Goal: Task Accomplishment & Management: Use online tool/utility

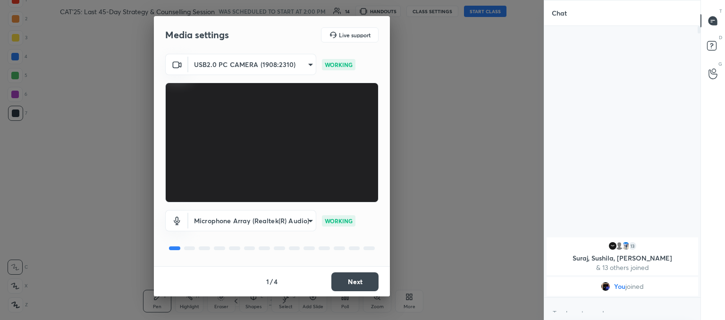
type textarea "x"
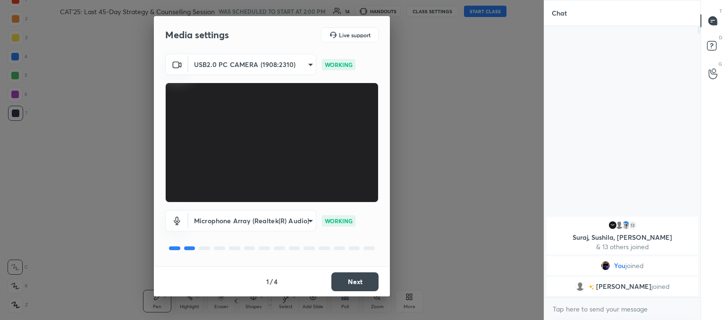
click at [363, 285] on button "Next" at bounding box center [354, 281] width 47 height 19
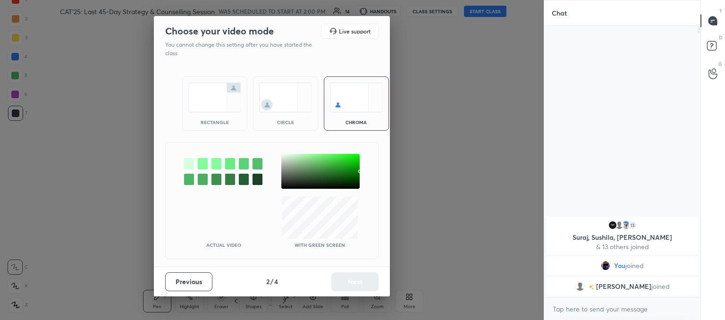
click at [269, 96] on img at bounding box center [285, 98] width 53 height 30
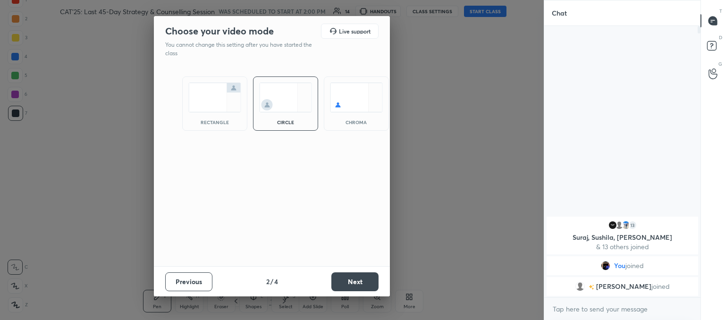
click at [374, 285] on button "Next" at bounding box center [354, 281] width 47 height 19
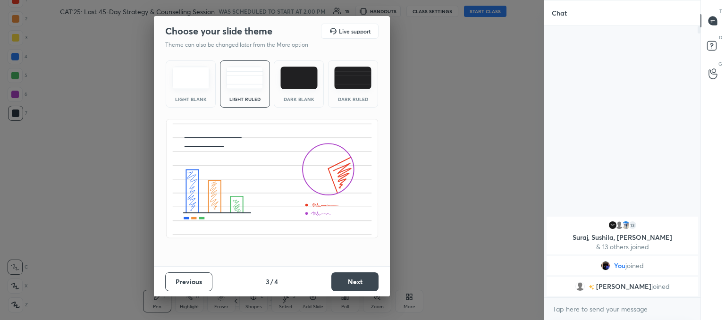
click at [362, 287] on button "Next" at bounding box center [354, 281] width 47 height 19
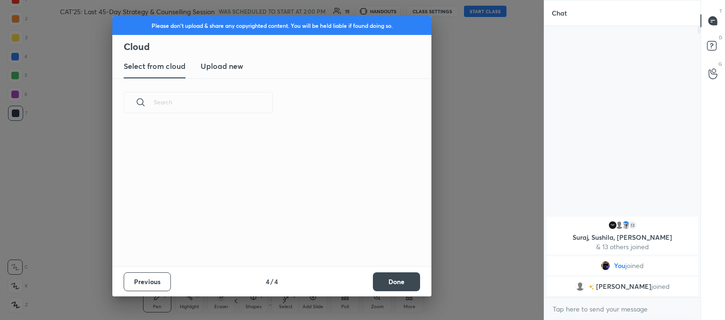
scroll to position [140, 303]
click at [217, 64] on h3 "Upload new" at bounding box center [222, 65] width 42 height 11
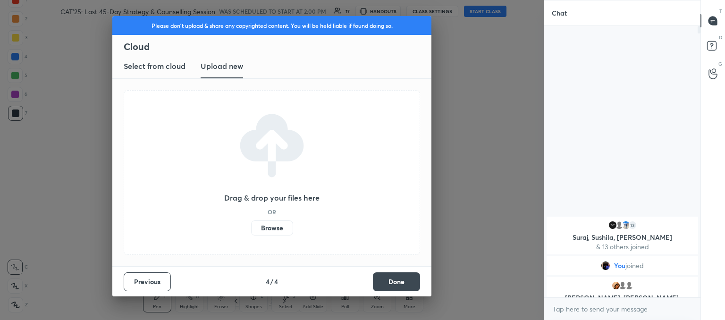
click at [270, 229] on label "Browse" at bounding box center [272, 227] width 42 height 15
click at [251, 229] on input "Browse" at bounding box center [251, 227] width 0 height 15
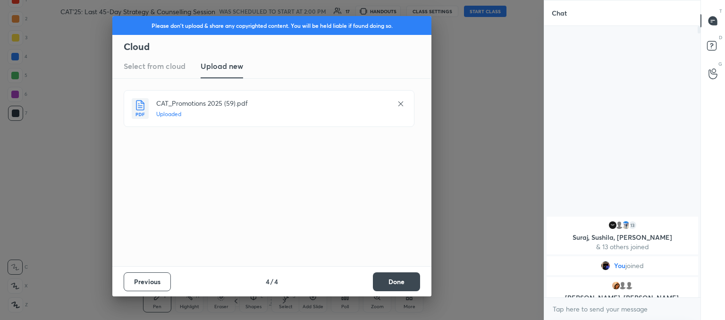
click at [412, 283] on button "Done" at bounding box center [396, 281] width 47 height 19
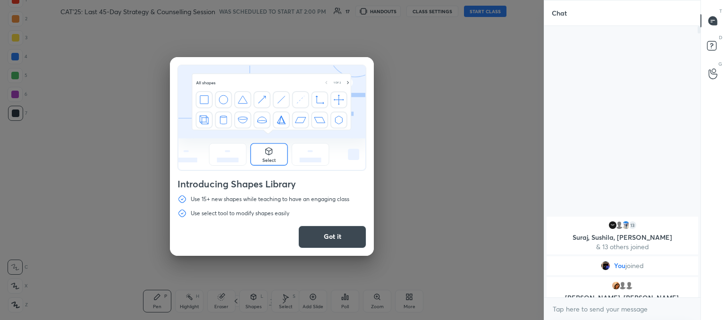
click at [347, 237] on button "Got it" at bounding box center [332, 237] width 68 height 23
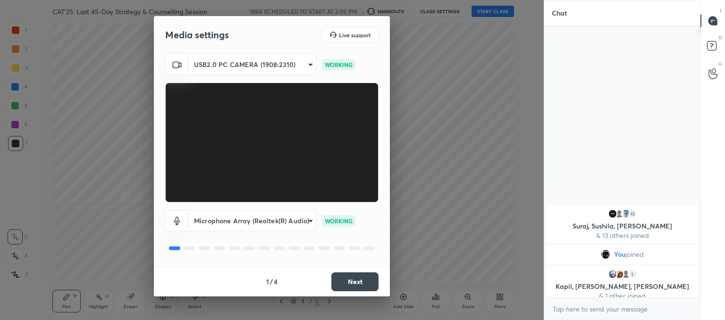
click at [360, 282] on button "Next" at bounding box center [354, 281] width 47 height 19
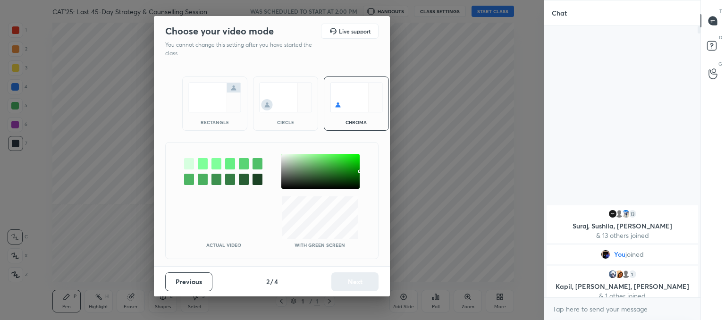
click at [263, 70] on div "rectangle circle chroma" at bounding box center [272, 103] width 202 height 77
click at [271, 90] on img at bounding box center [285, 98] width 53 height 30
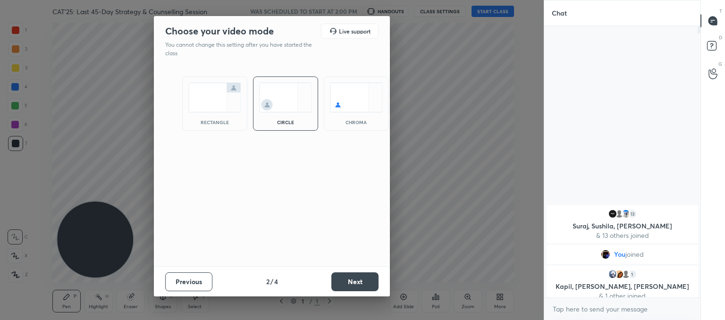
click at [363, 283] on button "Next" at bounding box center [354, 281] width 47 height 19
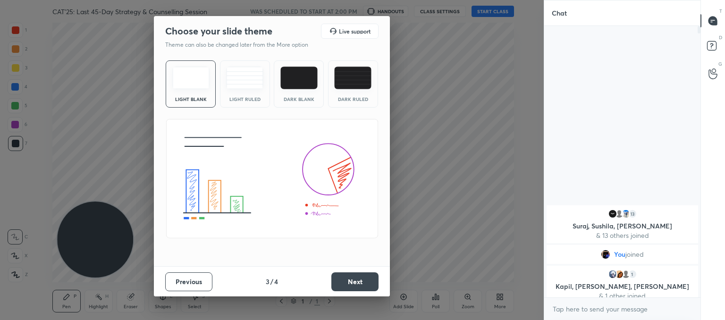
click at [257, 82] on img at bounding box center [244, 78] width 37 height 23
click at [353, 284] on button "Next" at bounding box center [354, 281] width 47 height 19
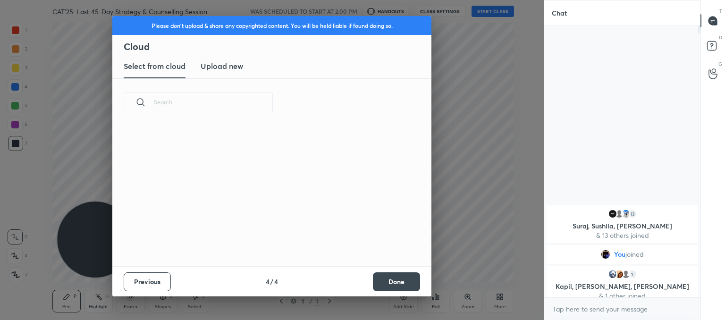
scroll to position [3, 5]
click at [205, 59] on new "Upload new" at bounding box center [222, 67] width 42 height 24
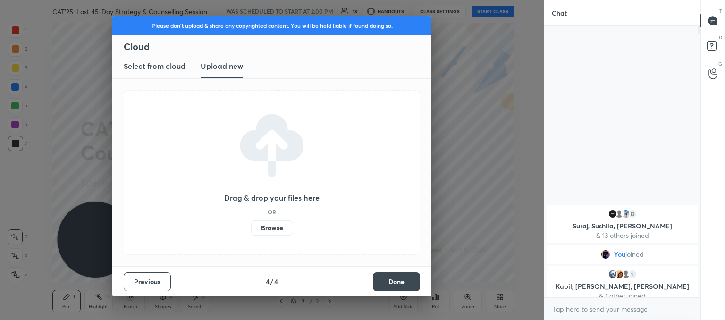
click at [280, 226] on label "Browse" at bounding box center [272, 227] width 42 height 15
click at [251, 226] on input "Browse" at bounding box center [251, 227] width 0 height 15
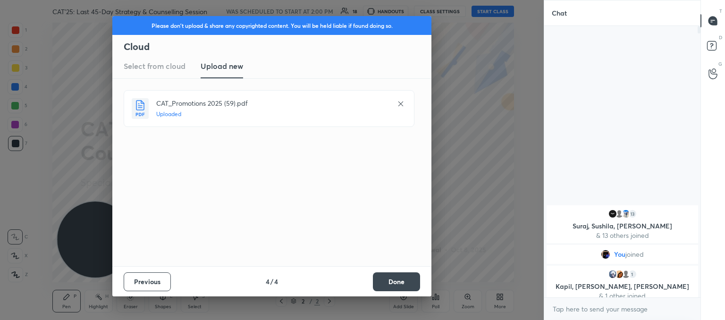
click at [401, 282] on button "Done" at bounding box center [396, 281] width 47 height 19
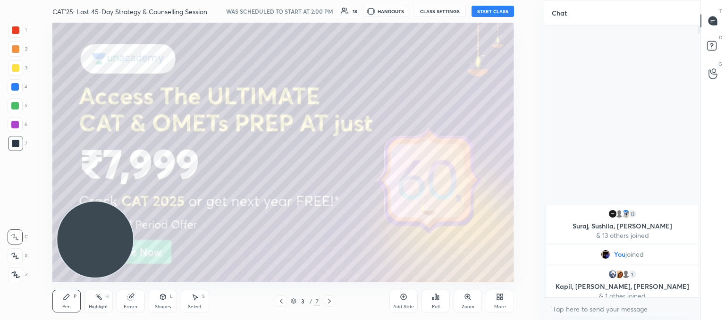
click at [284, 301] on icon at bounding box center [282, 301] width 8 height 8
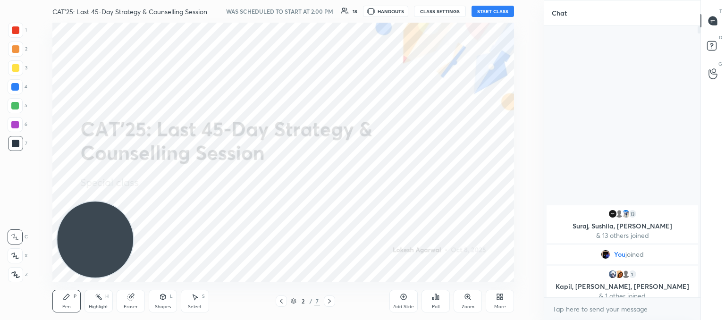
click at [497, 10] on button "START CLASS" at bounding box center [493, 11] width 42 height 11
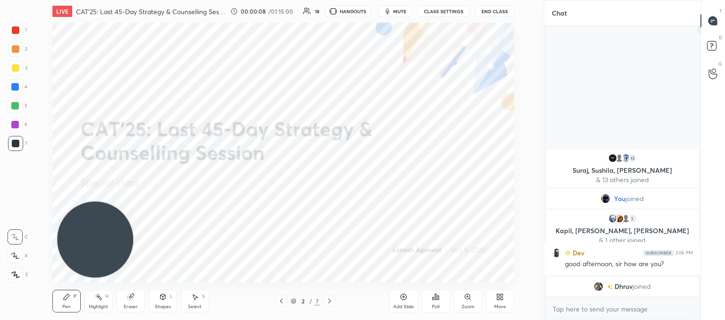
click at [602, 303] on body "1 2 3 4 5 6 7 C X Z C X Z E E Erase all H H LIVE CAT'25: Last 45-Day Strategy &…" at bounding box center [362, 160] width 725 height 320
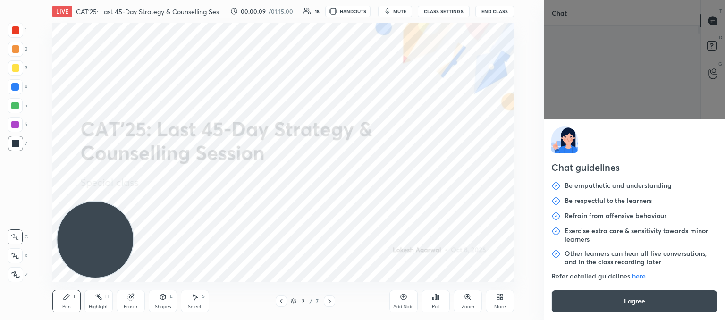
click at [602, 303] on button "I agree" at bounding box center [634, 301] width 166 height 23
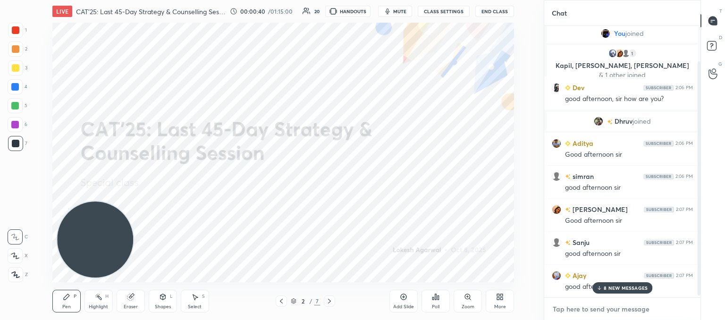
scroll to position [76, 0]
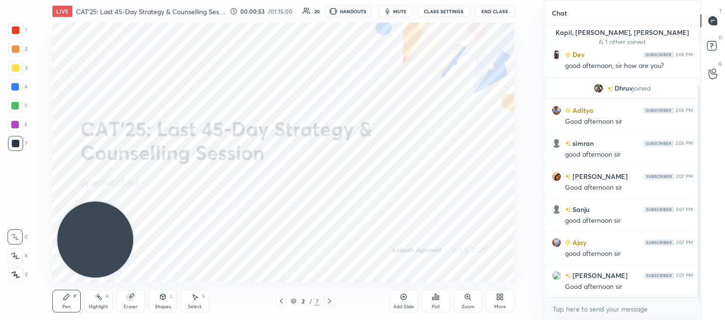
click at [16, 276] on icon at bounding box center [15, 274] width 8 height 7
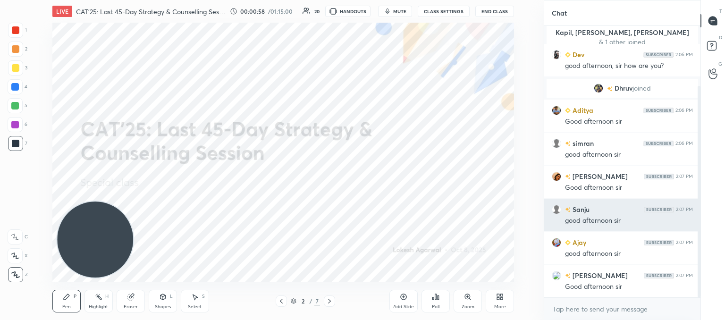
scroll to position [110, 0]
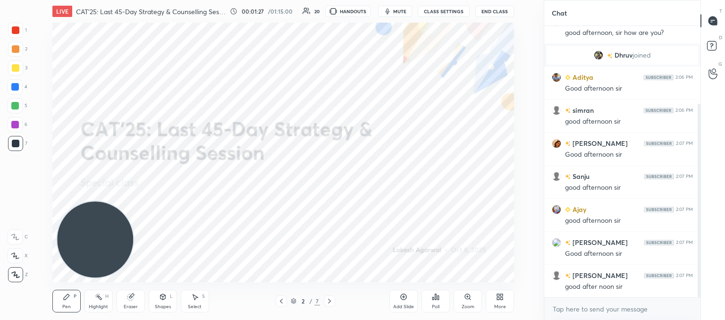
click at [329, 303] on icon at bounding box center [329, 301] width 3 height 5
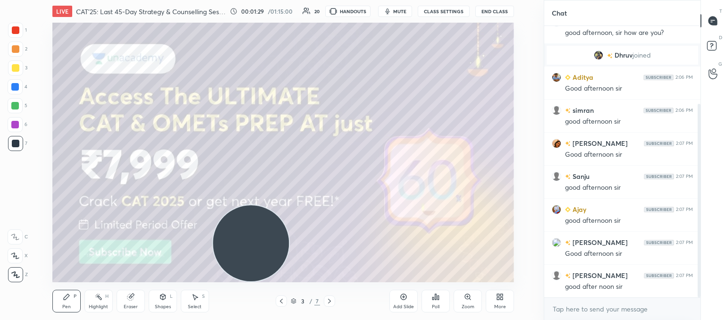
drag, startPoint x: 74, startPoint y: 231, endPoint x: 536, endPoint y: 282, distance: 464.9
click at [536, 282] on div "1 2 3 4 5 6 7 C X Z C X Z E E Erase all H H LIVE CAT'25: Last 45-Day Strategy &…" at bounding box center [272, 160] width 544 height 320
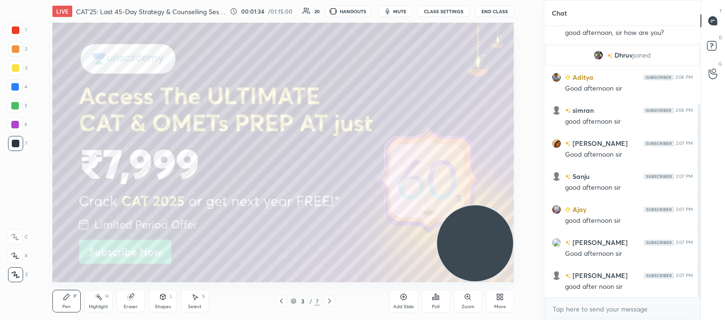
click at [15, 67] on div at bounding box center [16, 68] width 8 height 8
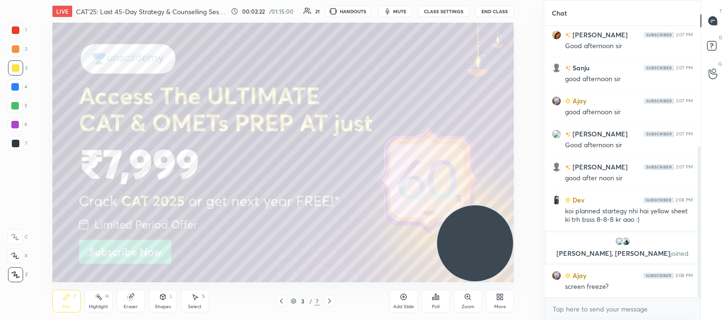
scroll to position [218, 0]
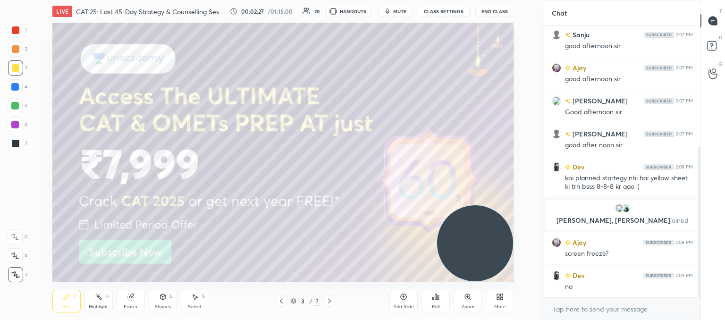
click at [329, 304] on icon at bounding box center [330, 301] width 8 height 8
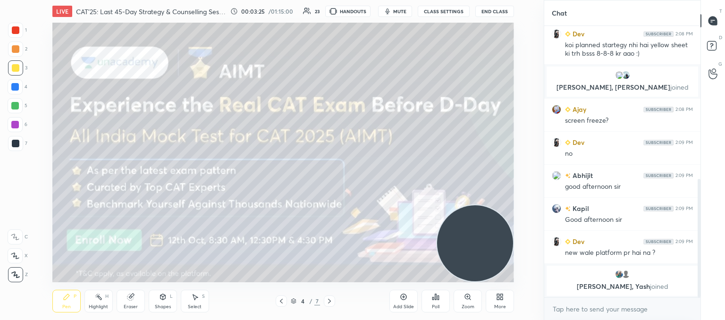
scroll to position [425, 0]
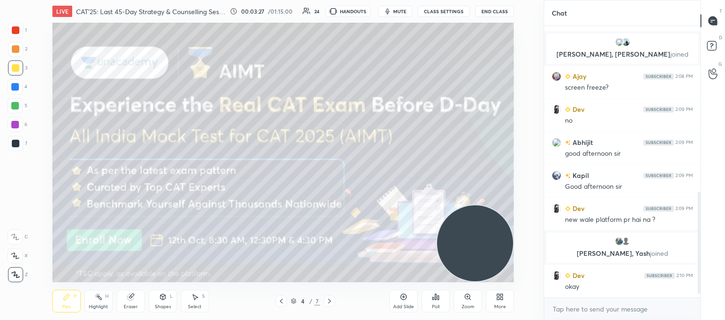
click at [330, 306] on div at bounding box center [329, 300] width 11 height 11
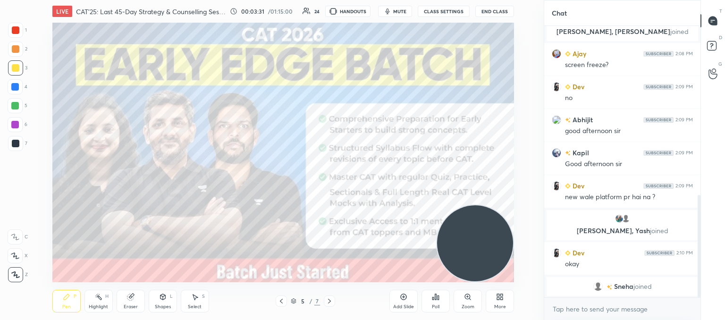
click at [14, 142] on div at bounding box center [16, 144] width 8 height 8
drag, startPoint x: 476, startPoint y: 242, endPoint x: 480, endPoint y: 182, distance: 60.5
click at [480, 203] on video at bounding box center [475, 241] width 76 height 76
drag, startPoint x: 471, startPoint y: 170, endPoint x: 437, endPoint y: 207, distance: 49.4
click at [482, 245] on video at bounding box center [475, 243] width 76 height 76
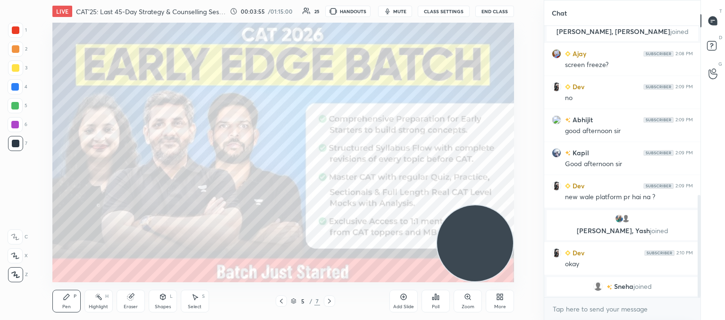
click at [329, 303] on icon at bounding box center [330, 301] width 8 height 8
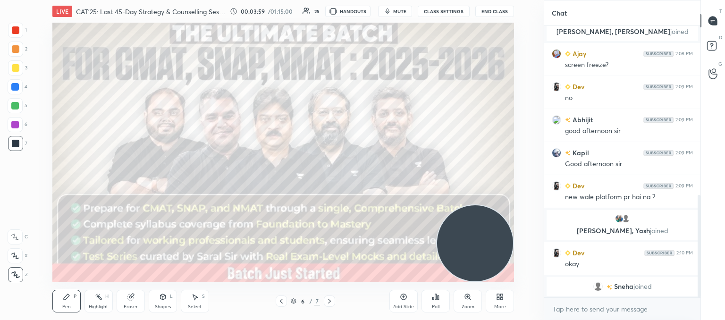
click at [18, 67] on div at bounding box center [15, 67] width 15 height 15
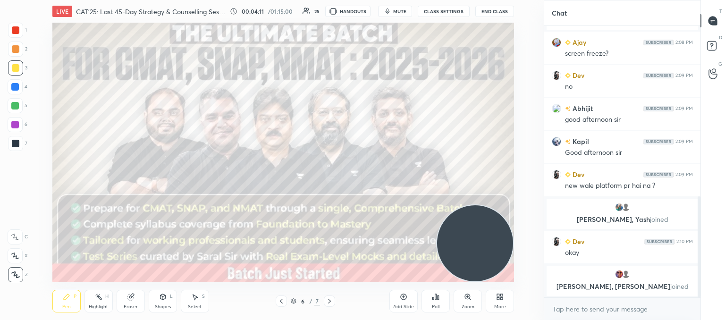
click at [540, 172] on div "1 2 3 4 5 6 7 C X Z C X Z E E Erase all H H LIVE CAT'25: Last 45-Day Strategy &…" at bounding box center [272, 160] width 544 height 320
click at [329, 296] on div at bounding box center [329, 300] width 11 height 11
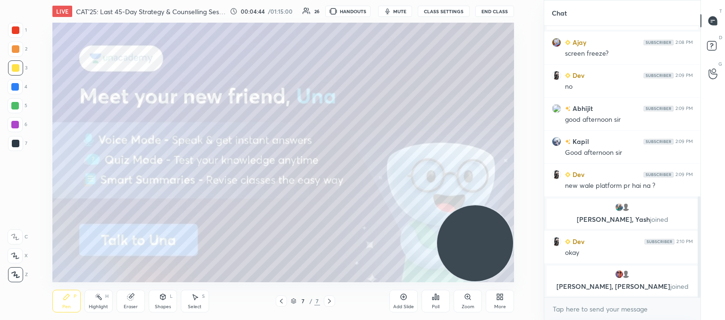
drag, startPoint x: 396, startPoint y: 304, endPoint x: 391, endPoint y: 289, distance: 16.1
click at [396, 304] on div "Add Slide" at bounding box center [403, 306] width 21 height 5
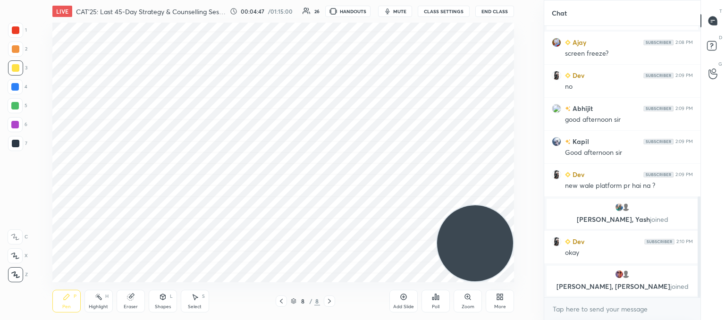
drag, startPoint x: 15, startPoint y: 142, endPoint x: 23, endPoint y: 143, distance: 8.5
click at [15, 143] on div at bounding box center [16, 144] width 8 height 8
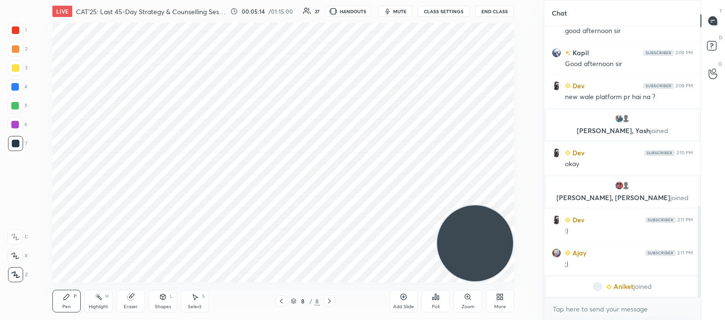
scroll to position [540, 0]
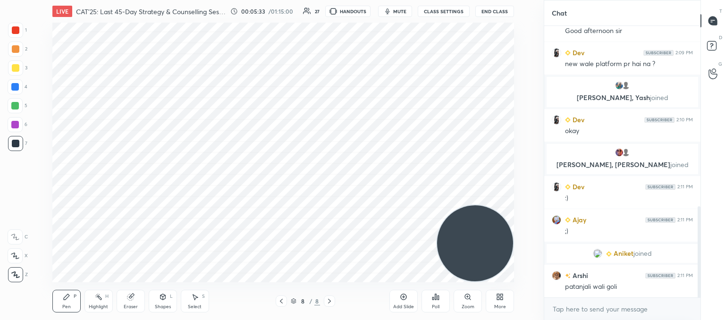
click at [410, 303] on div "Add Slide" at bounding box center [403, 301] width 28 height 23
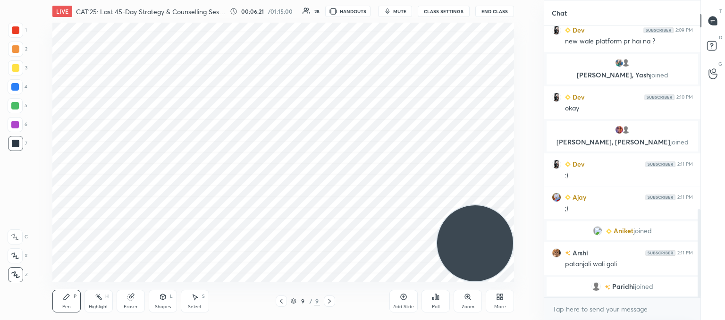
scroll to position [574, 0]
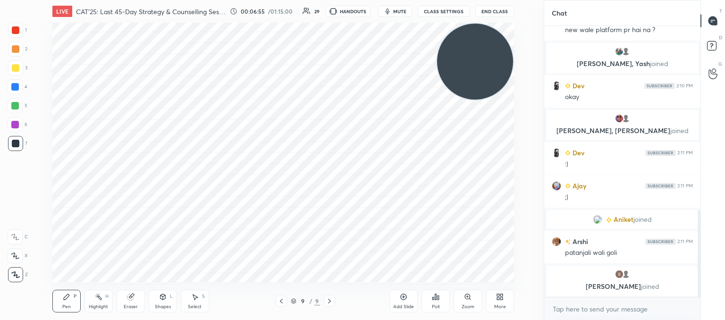
drag, startPoint x: 463, startPoint y: 233, endPoint x: 483, endPoint y: 26, distance: 208.2
click at [483, 25] on video at bounding box center [475, 62] width 76 height 76
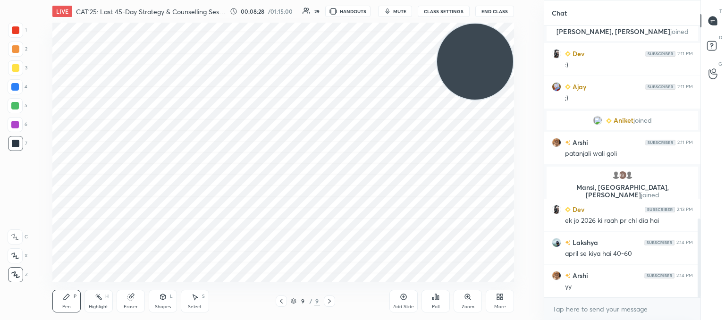
scroll to position [698, 0]
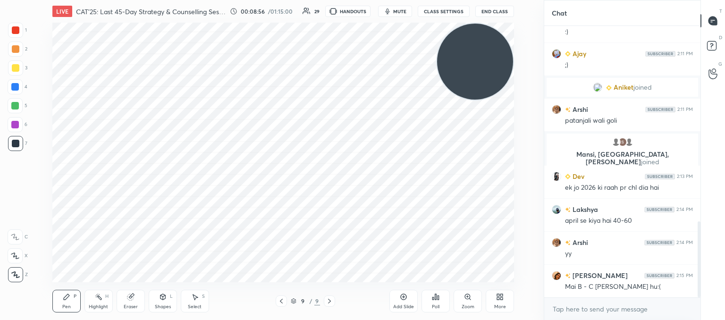
click at [404, 300] on icon at bounding box center [404, 297] width 6 height 6
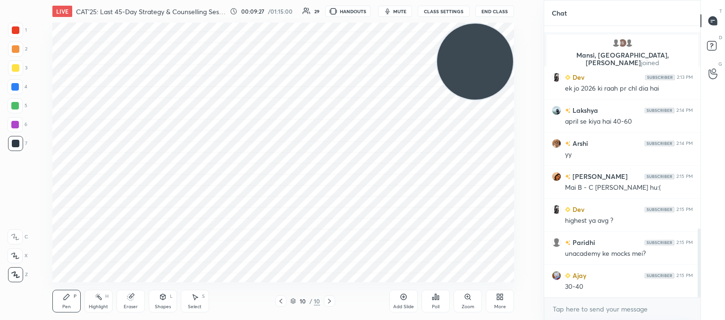
scroll to position [830, 0]
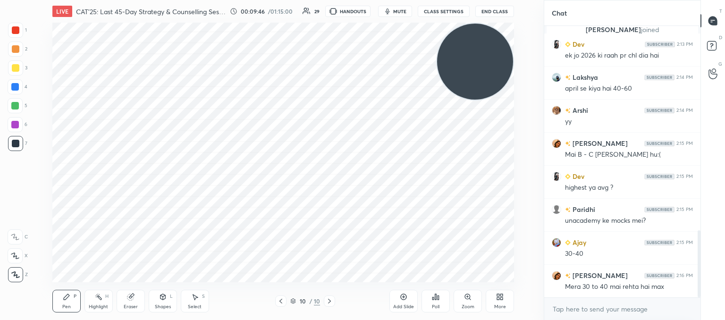
click at [430, 305] on div "Poll" at bounding box center [436, 301] width 28 height 23
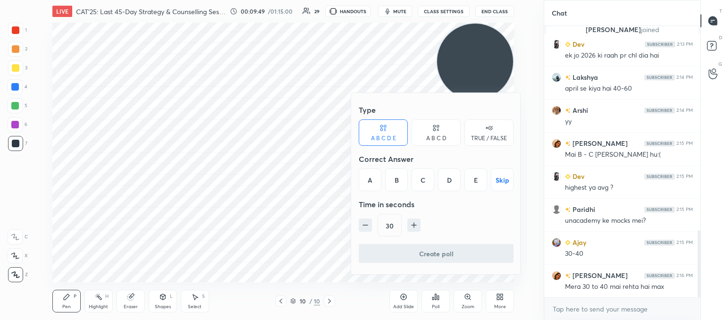
click at [498, 183] on button "Skip" at bounding box center [502, 180] width 23 height 23
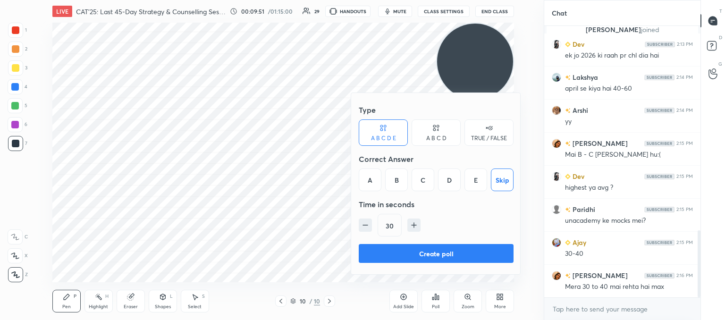
click at [419, 256] on button "Create poll" at bounding box center [436, 253] width 155 height 19
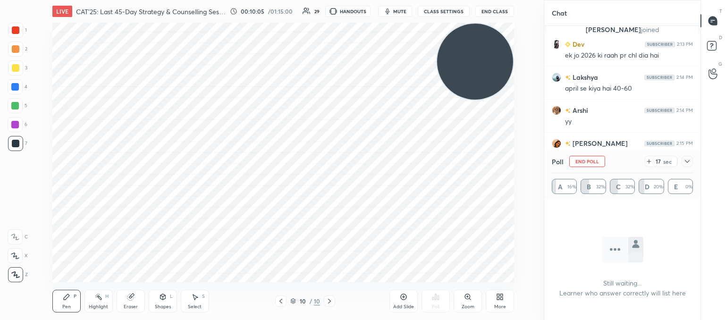
scroll to position [902, 0]
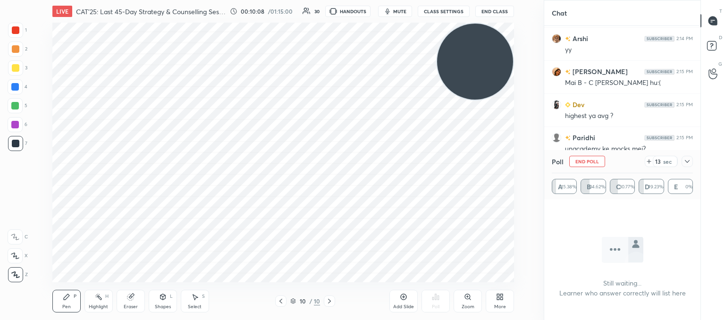
click at [691, 163] on div at bounding box center [687, 161] width 11 height 11
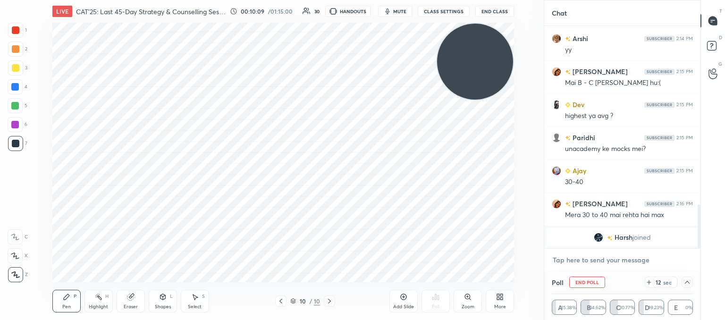
click at [602, 262] on textarea at bounding box center [622, 260] width 141 height 15
click at [687, 283] on icon at bounding box center [687, 282] width 8 height 8
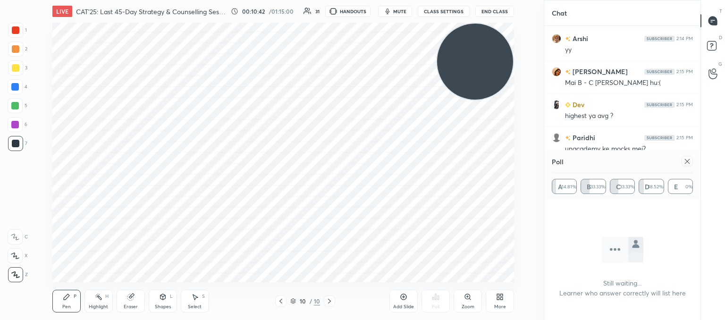
click at [134, 298] on div "Eraser" at bounding box center [131, 301] width 28 height 23
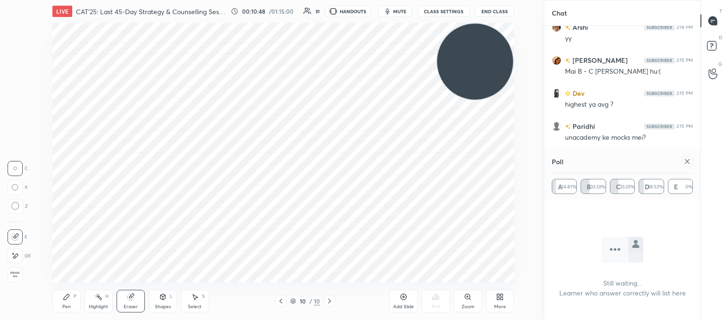
click at [81, 299] on div "Pen P Highlight H Eraser Shapes L Select S" at bounding box center [136, 301] width 169 height 23
click at [74, 302] on div "Pen P" at bounding box center [66, 301] width 28 height 23
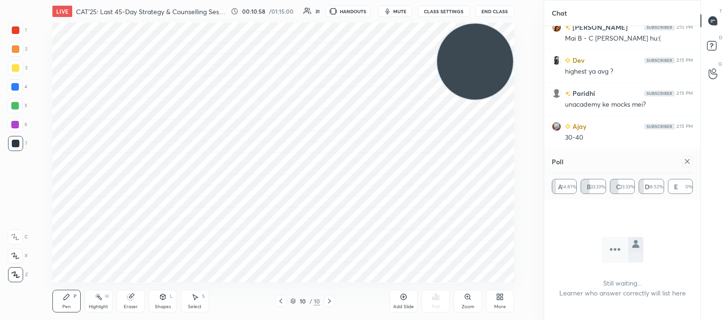
scroll to position [833, 0]
click at [685, 159] on icon at bounding box center [687, 162] width 8 height 8
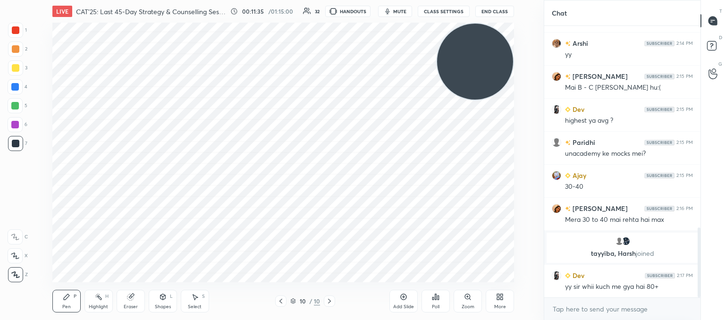
scroll to position [806, 0]
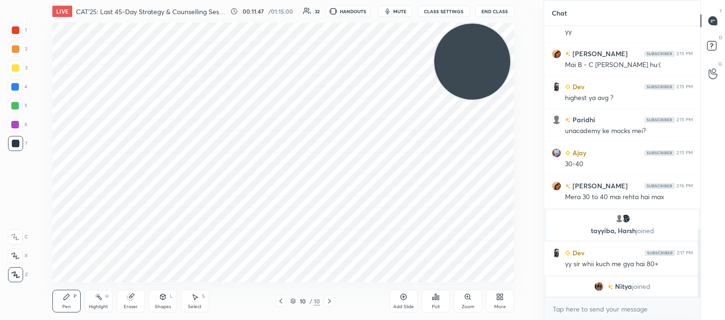
drag, startPoint x: 471, startPoint y: 65, endPoint x: 28, endPoint y: 300, distance: 501.1
click at [25, 301] on div "1 2 3 4 5 6 7 C X Z C X Z E E Erase all H H LIVE CAT'25: Last 45-Day Strategy &…" at bounding box center [268, 160] width 536 height 320
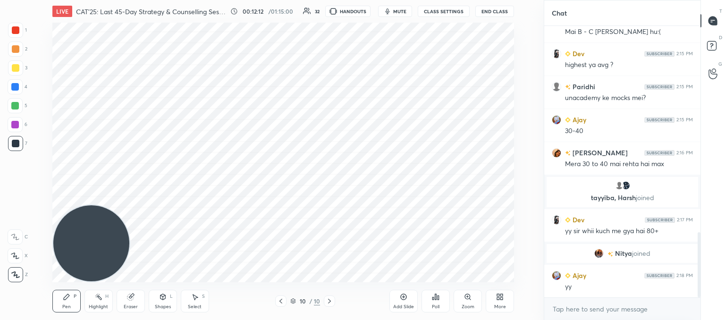
scroll to position [863, 0]
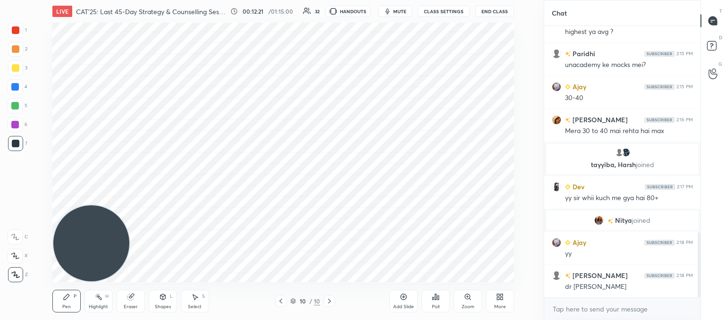
click at [410, 298] on div "Add Slide" at bounding box center [403, 301] width 28 height 23
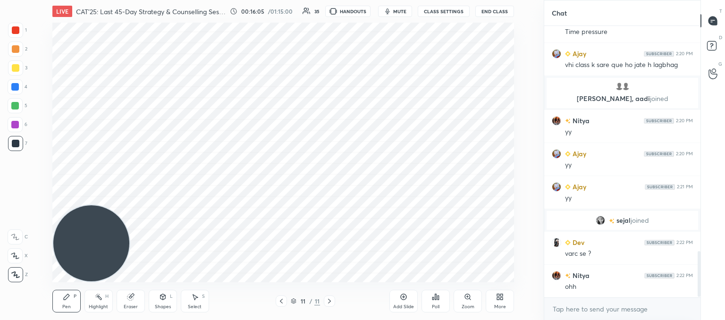
scroll to position [1364, 0]
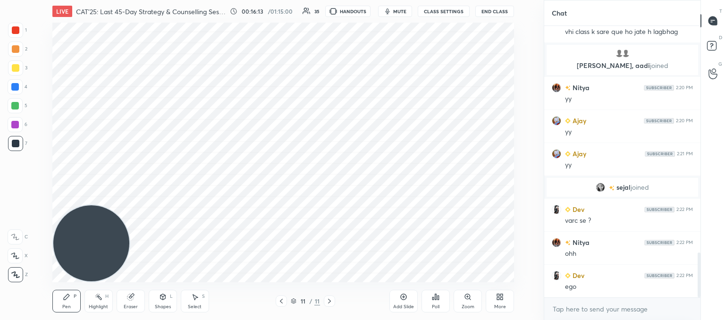
click at [405, 300] on icon at bounding box center [404, 297] width 8 height 8
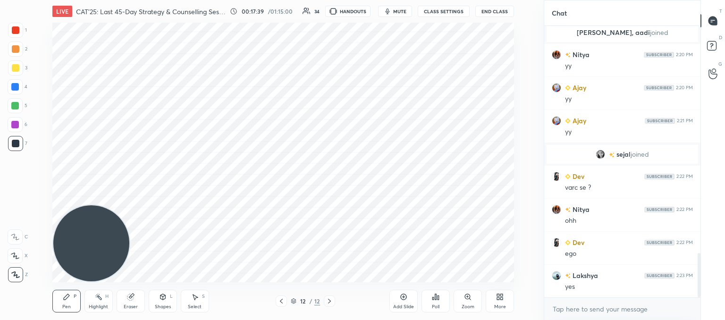
click at [399, 304] on div "Add Slide" at bounding box center [403, 306] width 21 height 5
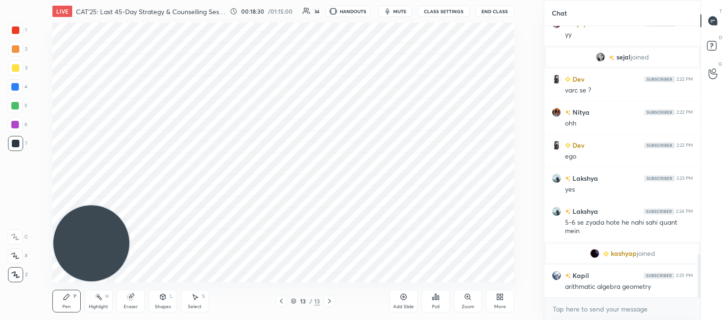
scroll to position [1439, 0]
click at [517, 181] on div "Setting up your live class Poll for secs No correct answer Start poll" at bounding box center [283, 153] width 506 height 260
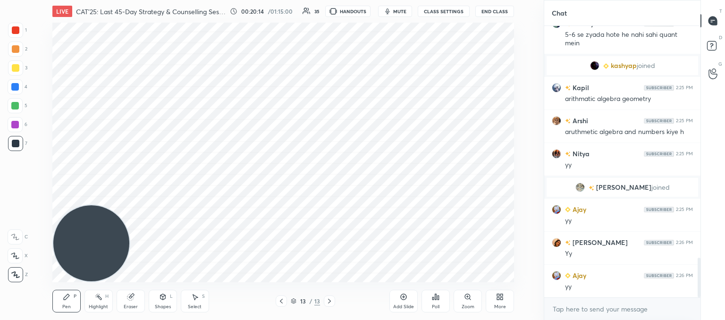
scroll to position [1622, 0]
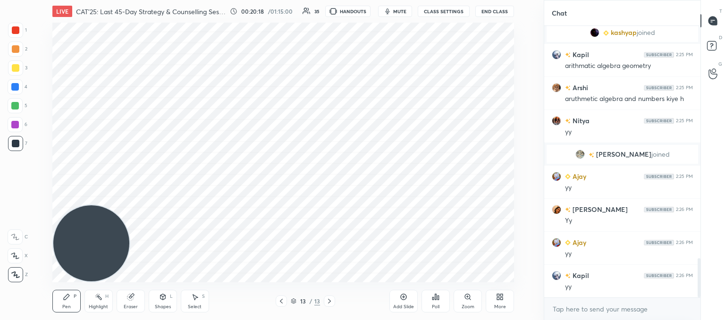
click at [408, 305] on div "Add Slide" at bounding box center [403, 306] width 21 height 5
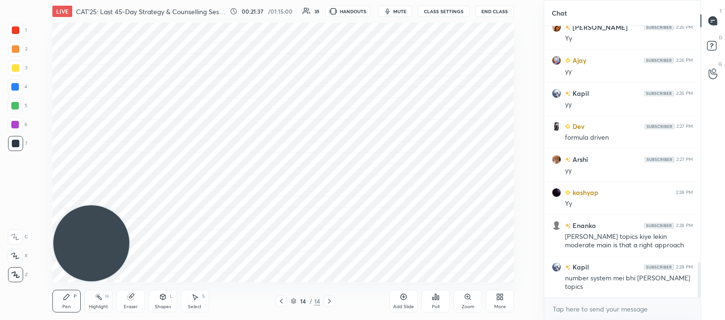
scroll to position [1837, 0]
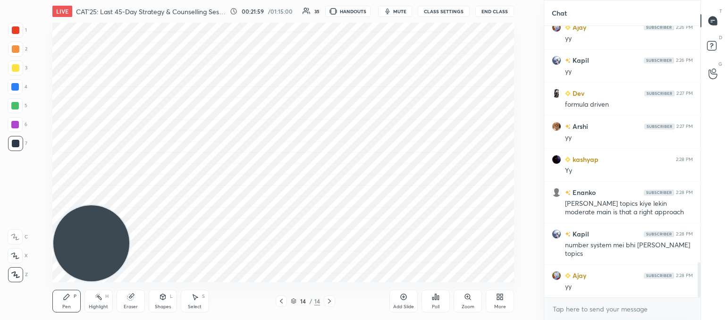
drag, startPoint x: 402, startPoint y: 301, endPoint x: 386, endPoint y: 286, distance: 22.0
click at [402, 301] on div "Add Slide" at bounding box center [403, 301] width 28 height 23
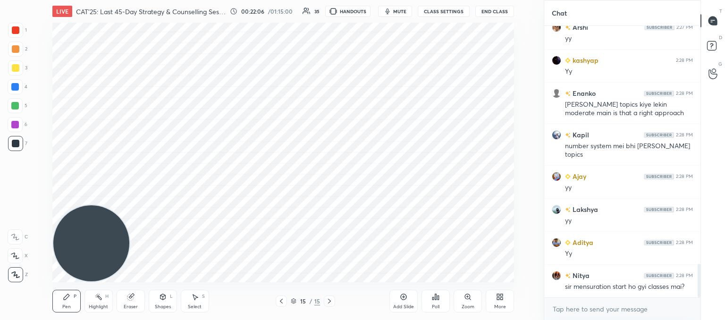
scroll to position [1969, 0]
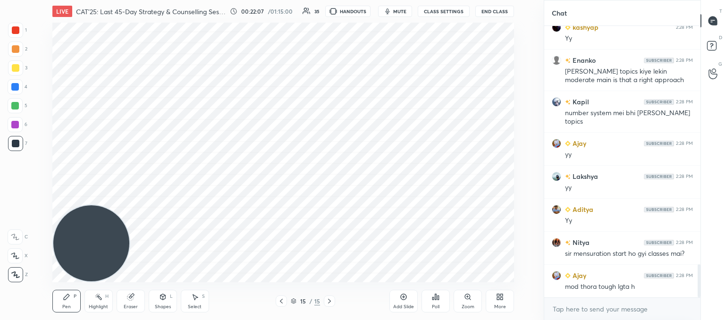
drag, startPoint x: 280, startPoint y: 302, endPoint x: 283, endPoint y: 292, distance: 10.6
click at [280, 302] on icon at bounding box center [282, 301] width 8 height 8
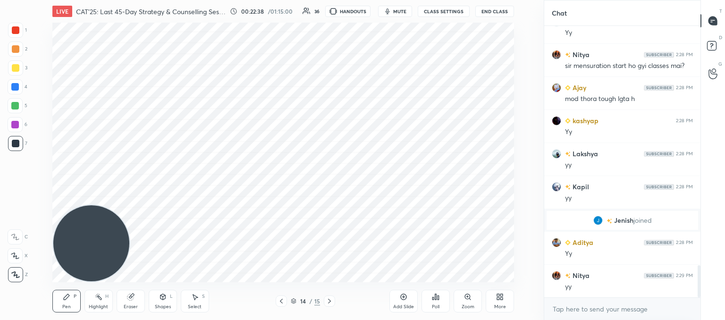
scroll to position [2042, 0]
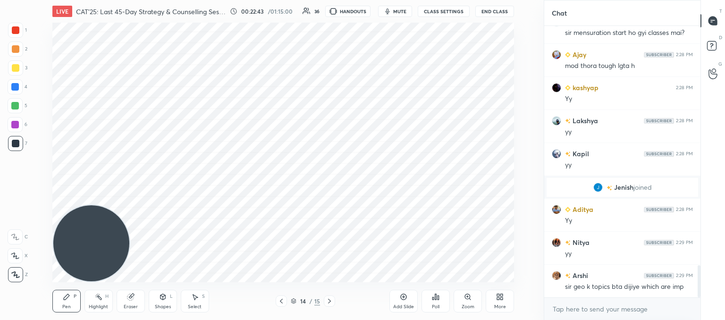
click at [402, 299] on icon at bounding box center [404, 297] width 8 height 8
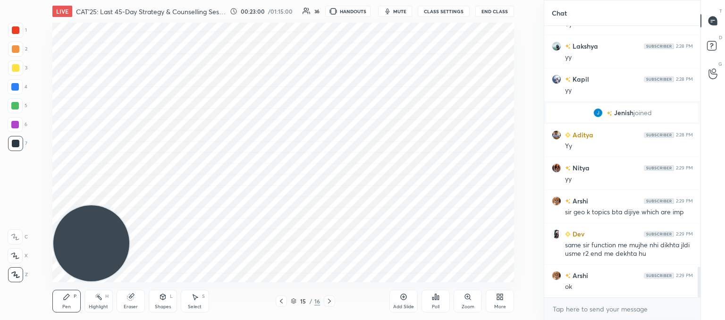
scroll to position [2139, 0]
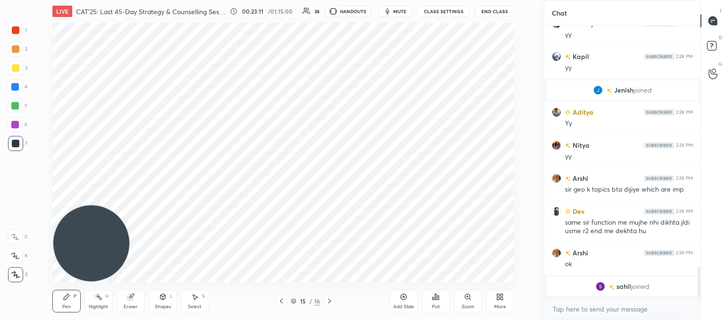
click at [395, 300] on div "Add Slide" at bounding box center [403, 301] width 28 height 23
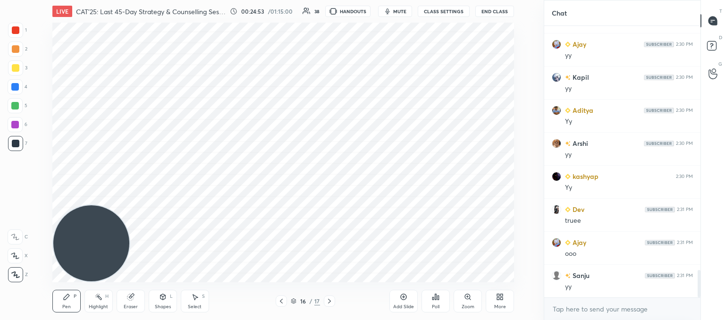
scroll to position [2477, 0]
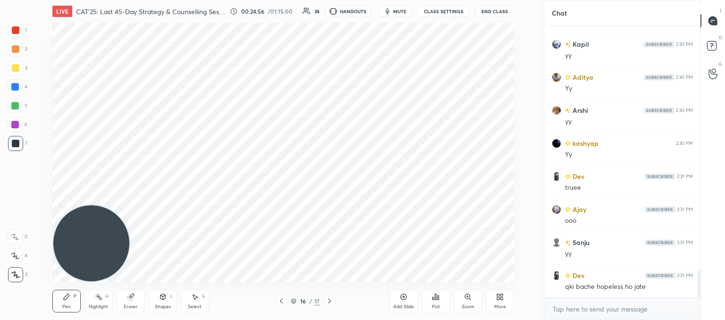
drag, startPoint x: 407, startPoint y: 305, endPoint x: 392, endPoint y: 281, distance: 28.0
click at [407, 304] on div "Add Slide" at bounding box center [403, 306] width 21 height 5
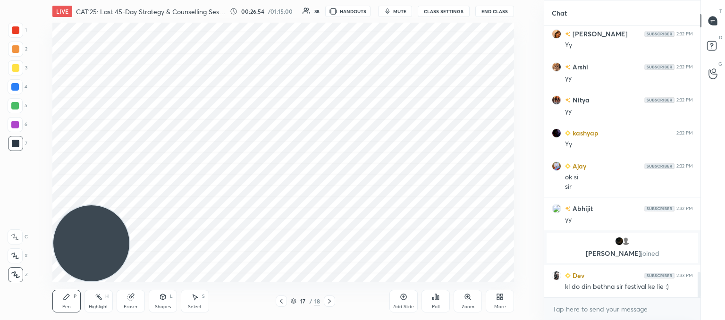
scroll to position [2637, 0]
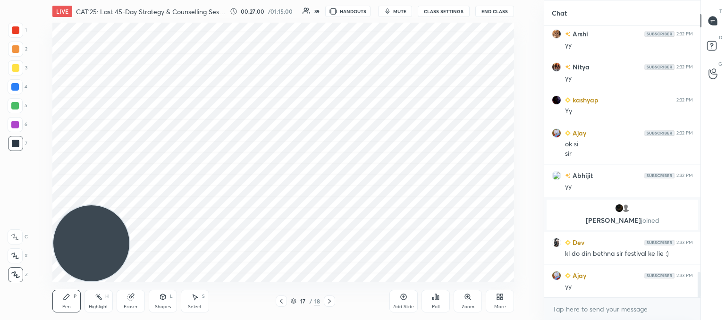
click at [329, 301] on icon at bounding box center [330, 301] width 8 height 8
click at [130, 303] on div "Eraser" at bounding box center [131, 301] width 28 height 23
click at [18, 209] on icon at bounding box center [15, 206] width 8 height 8
drag, startPoint x: 63, startPoint y: 301, endPoint x: 70, endPoint y: 291, distance: 11.5
click at [66, 297] on icon at bounding box center [67, 297] width 8 height 8
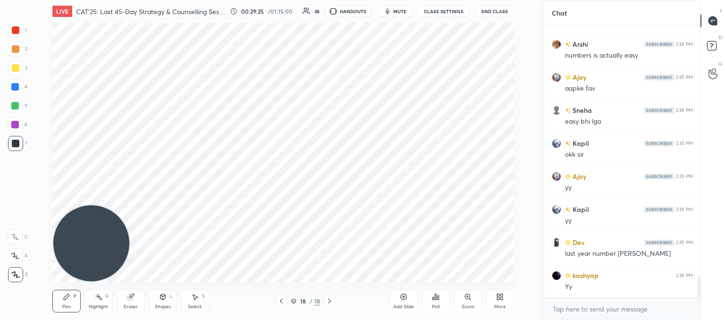
scroll to position [3224, 0]
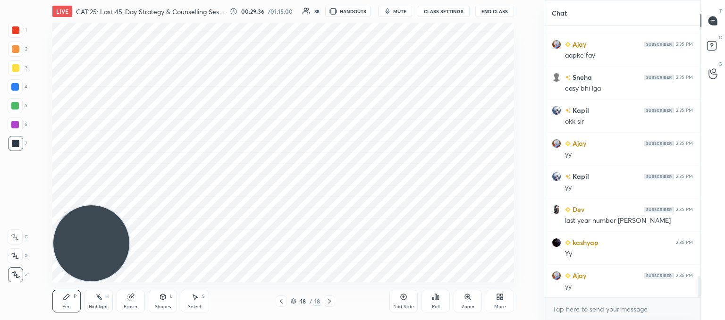
click at [136, 303] on div "Eraser" at bounding box center [131, 301] width 28 height 23
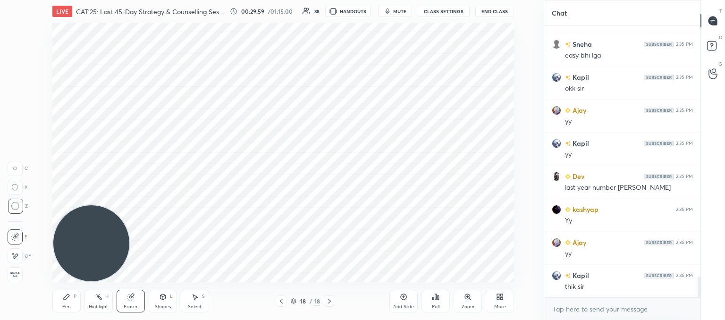
click at [408, 300] on div "Add Slide" at bounding box center [403, 301] width 28 height 23
click at [279, 299] on icon at bounding box center [282, 301] width 8 height 8
click at [329, 299] on icon at bounding box center [329, 301] width 3 height 5
drag, startPoint x: 67, startPoint y: 301, endPoint x: 112, endPoint y: 249, distance: 67.9
click at [70, 299] on div "Pen P" at bounding box center [66, 301] width 28 height 23
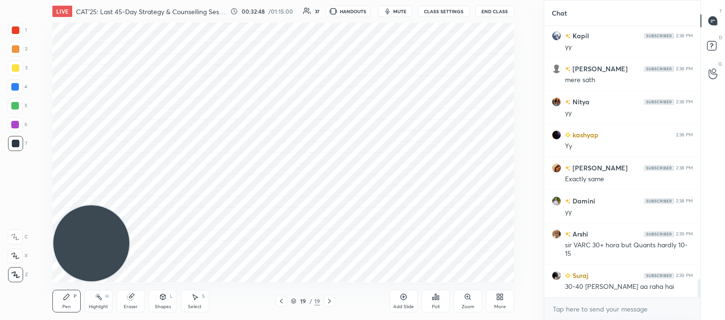
scroll to position [3737, 0]
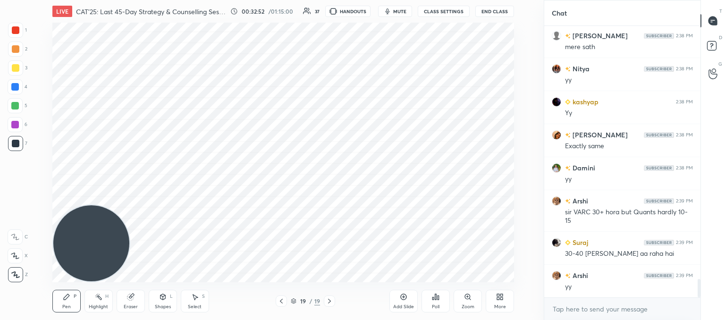
drag, startPoint x: 126, startPoint y: 300, endPoint x: 132, endPoint y: 287, distance: 13.7
click at [127, 299] on icon at bounding box center [131, 297] width 8 height 8
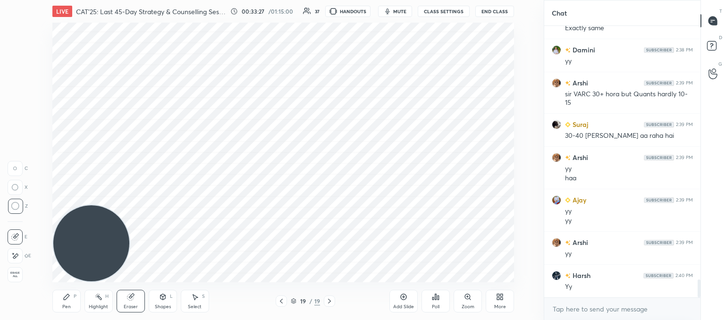
scroll to position [3888, 0]
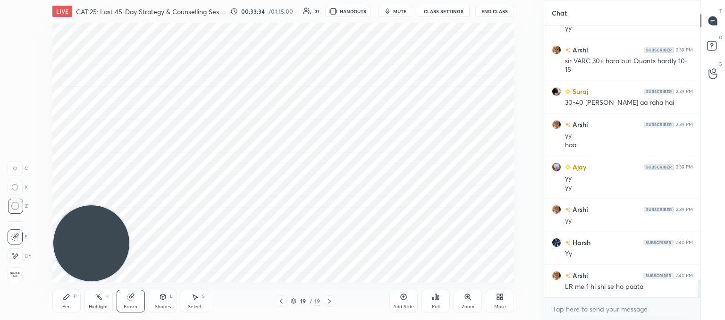
drag, startPoint x: 406, startPoint y: 303, endPoint x: 401, endPoint y: 289, distance: 14.9
click at [406, 304] on div "Add Slide" at bounding box center [403, 306] width 21 height 5
drag, startPoint x: 70, startPoint y: 298, endPoint x: 111, endPoint y: 227, distance: 82.3
click at [72, 298] on div "Pen P" at bounding box center [66, 301] width 28 height 23
drag, startPoint x: 133, startPoint y: 304, endPoint x: 141, endPoint y: 289, distance: 16.5
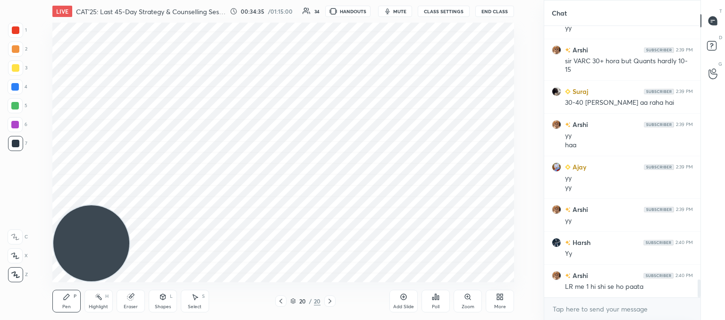
click at [134, 303] on div "Eraser" at bounding box center [131, 301] width 28 height 23
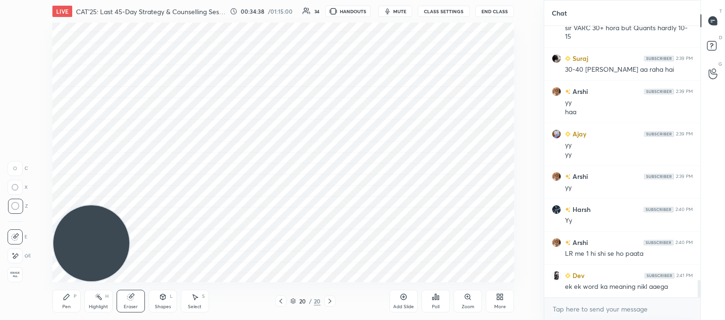
click at [67, 298] on icon at bounding box center [67, 297] width 6 height 6
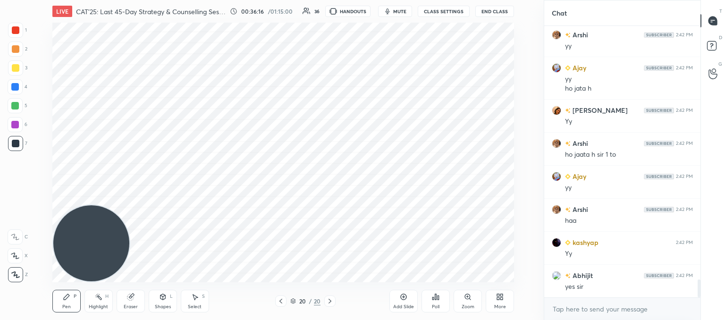
scroll to position [3869, 0]
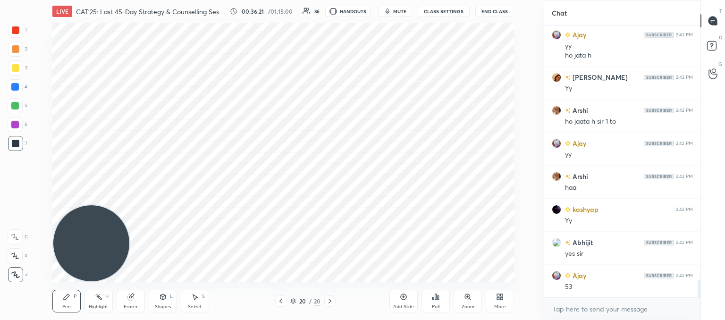
drag, startPoint x: 279, startPoint y: 298, endPoint x: 284, endPoint y: 288, distance: 11.2
click at [280, 298] on icon at bounding box center [281, 301] width 8 height 8
drag, startPoint x: 327, startPoint y: 302, endPoint x: 336, endPoint y: 290, distance: 14.7
click at [328, 302] on icon at bounding box center [330, 301] width 8 height 8
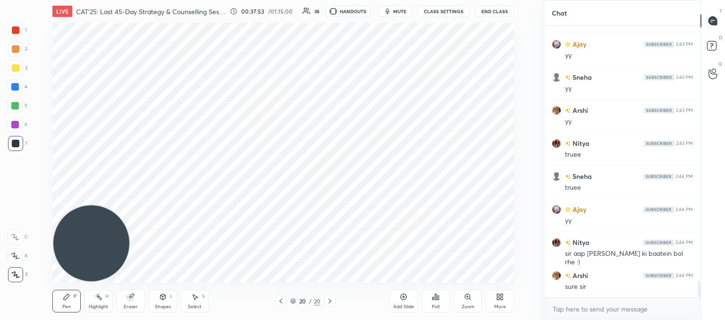
scroll to position [4233, 0]
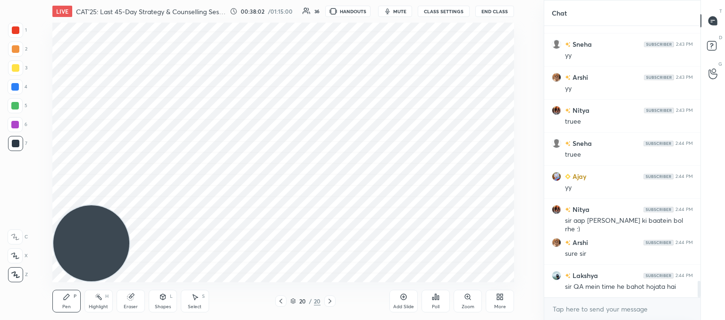
click at [407, 303] on div "Add Slide" at bounding box center [403, 301] width 28 height 23
click at [398, 275] on div "LIVE CAT'25: Last 45-Day Strategy & Counselling Session 00:38:39 / 01:15:00 37 …" at bounding box center [283, 160] width 506 height 320
drag, startPoint x: 196, startPoint y: 300, endPoint x: 194, endPoint y: 286, distance: 14.3
click at [196, 299] on icon at bounding box center [195, 297] width 8 height 8
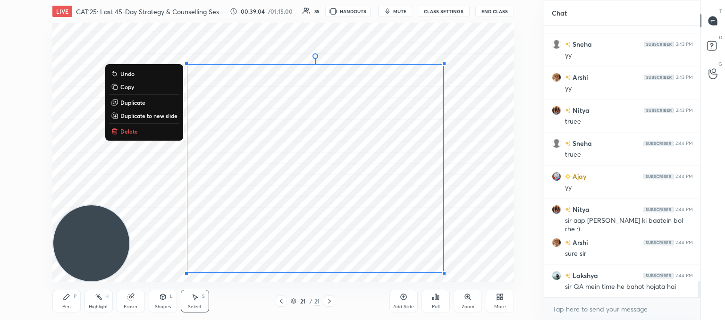
drag, startPoint x: 208, startPoint y: 101, endPoint x: 461, endPoint y: 273, distance: 305.8
click at [461, 273] on div "0 ° Undo Copy Duplicate Duplicate to new slide Delete" at bounding box center [283, 153] width 462 height 260
click at [123, 131] on p "Delete" at bounding box center [128, 131] width 17 height 8
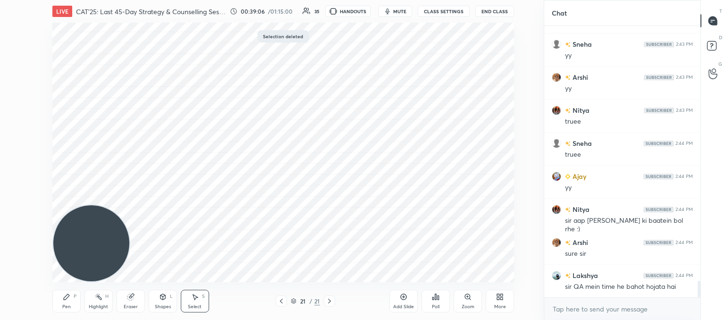
click at [66, 299] on div "Pen P" at bounding box center [66, 301] width 28 height 23
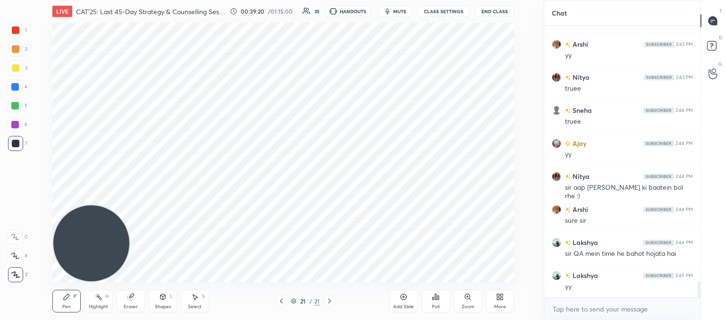
scroll to position [4299, 0]
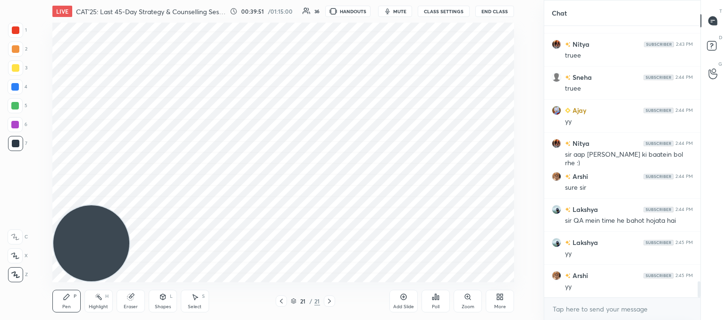
drag, startPoint x: 195, startPoint y: 303, endPoint x: 223, endPoint y: 287, distance: 31.7
click at [197, 300] on div "Select S" at bounding box center [195, 301] width 28 height 23
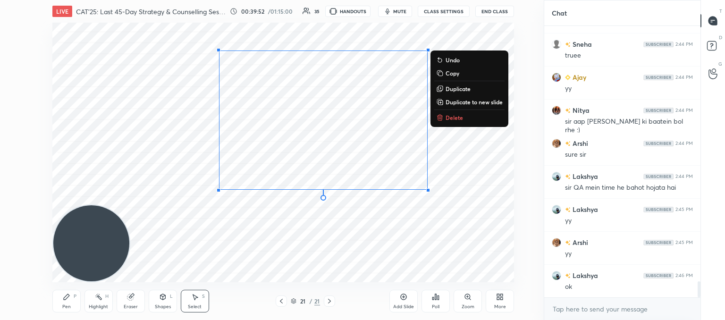
drag, startPoint x: 455, startPoint y: 188, endPoint x: 131, endPoint y: 35, distance: 358.3
click at [108, 16] on div "LIVE CAT'25: Last 45-Day Strategy & Counselling Session 00:39:52 / 01:15:00 35 …" at bounding box center [283, 160] width 506 height 320
click at [454, 119] on p "Delete" at bounding box center [454, 118] width 17 height 8
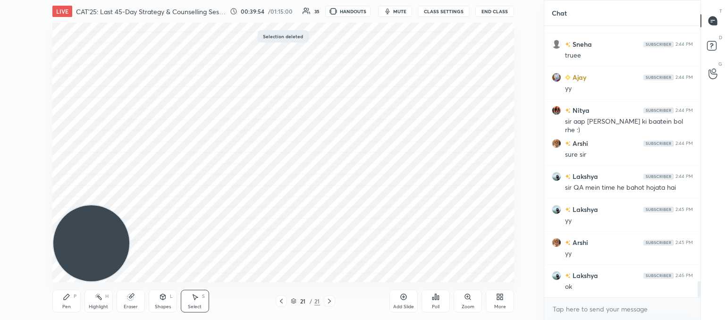
click at [281, 302] on icon at bounding box center [281, 301] width 3 height 5
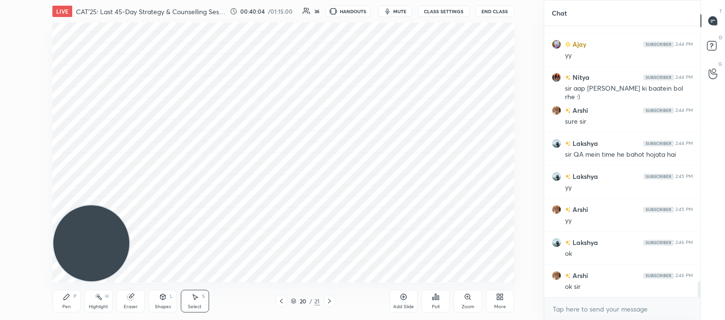
click at [134, 298] on icon at bounding box center [131, 297] width 8 height 8
click at [63, 299] on icon at bounding box center [67, 297] width 8 height 8
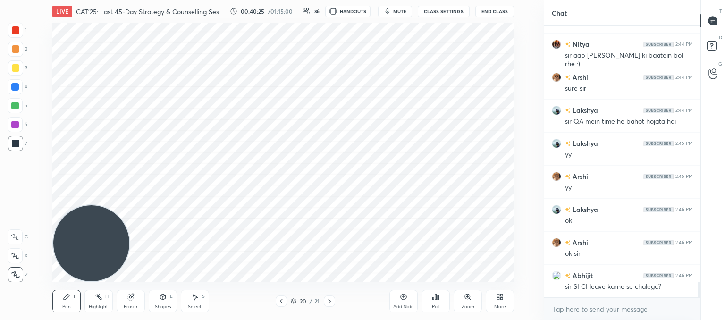
click at [330, 299] on icon at bounding box center [330, 301] width 8 height 8
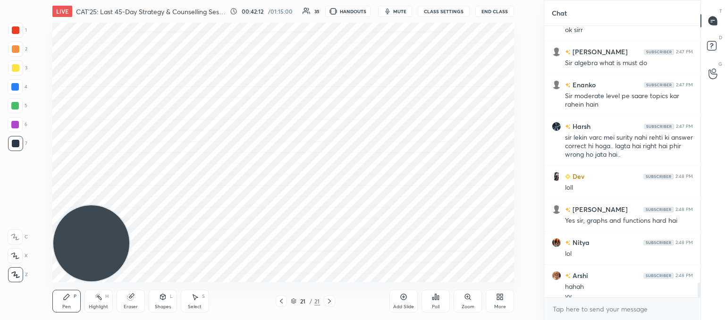
scroll to position [4697, 0]
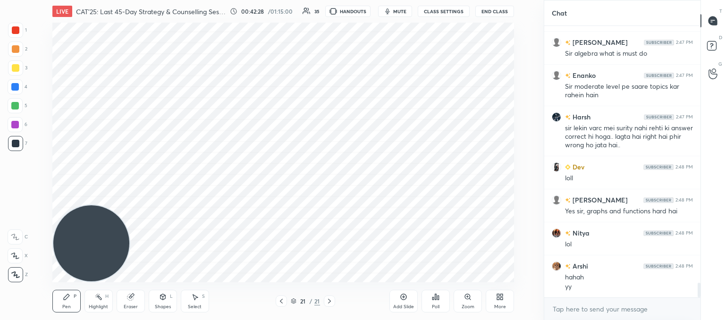
click at [291, 302] on icon at bounding box center [294, 301] width 6 height 6
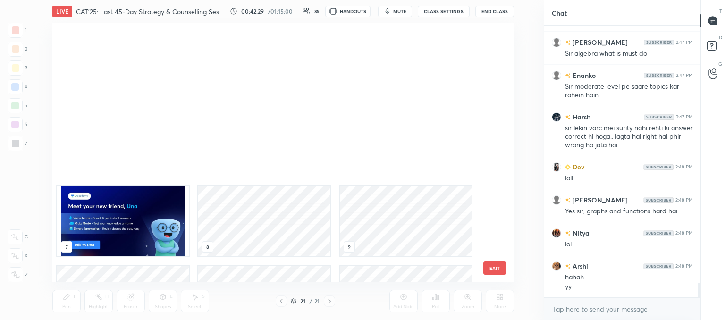
scroll to position [257, 457]
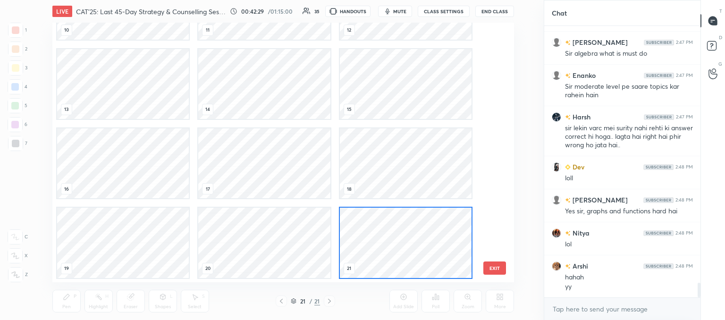
click at [290, 302] on div "21 / 21" at bounding box center [305, 300] width 59 height 11
click at [502, 270] on button "EXIT" at bounding box center [494, 267] width 23 height 13
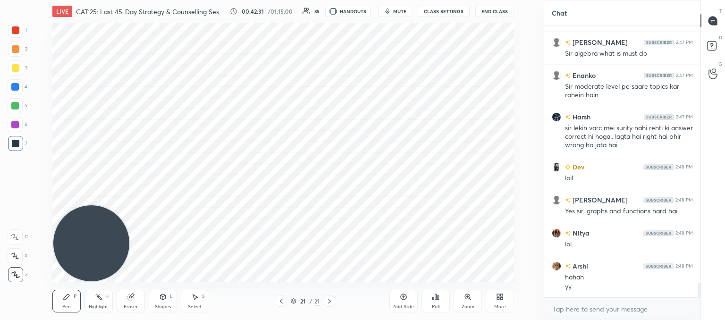
click at [279, 301] on icon at bounding box center [282, 301] width 8 height 8
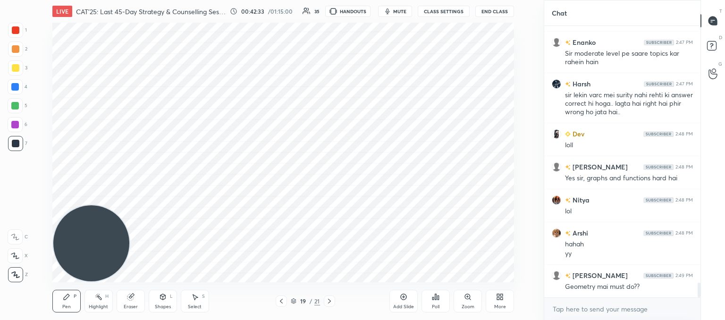
click at [327, 297] on icon at bounding box center [330, 301] width 8 height 8
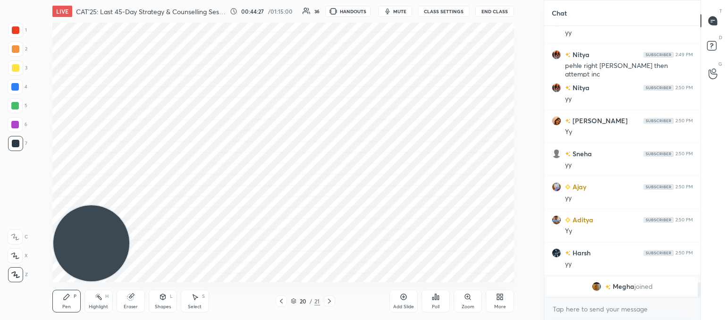
scroll to position [4657, 0]
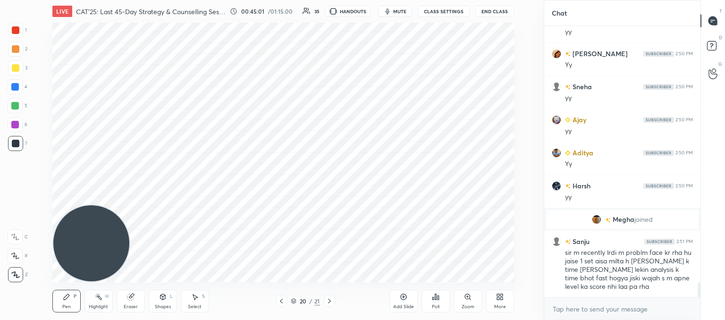
drag, startPoint x: 402, startPoint y: 303, endPoint x: 399, endPoint y: 281, distance: 21.9
click at [402, 304] on div "Add Slide" at bounding box center [403, 301] width 28 height 23
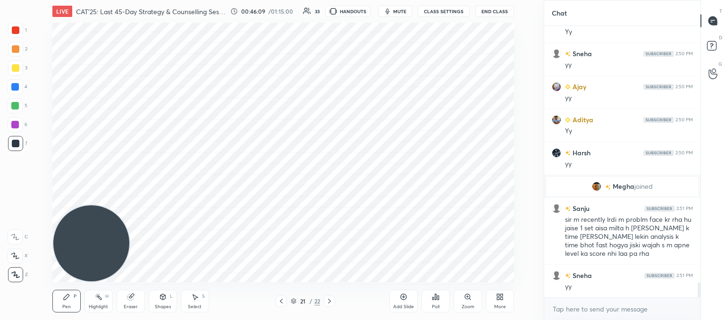
click at [402, 299] on icon at bounding box center [404, 297] width 8 height 8
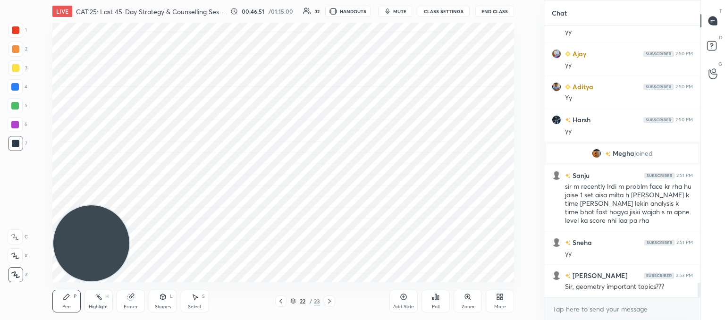
click at [280, 299] on icon at bounding box center [281, 301] width 8 height 8
click at [280, 300] on icon at bounding box center [281, 301] width 8 height 8
click at [282, 301] on icon at bounding box center [281, 301] width 8 height 8
click at [283, 300] on icon at bounding box center [281, 301] width 8 height 8
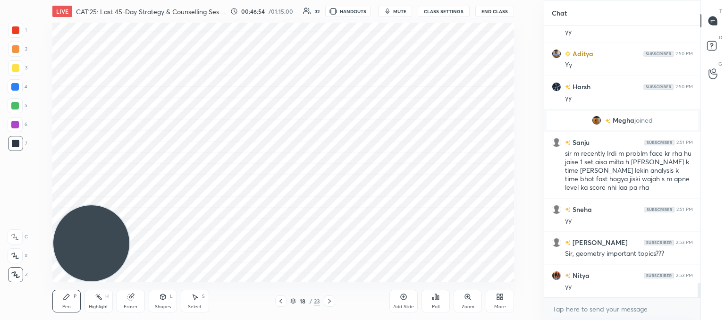
click at [283, 300] on icon at bounding box center [281, 301] width 8 height 8
click at [283, 299] on icon at bounding box center [281, 301] width 8 height 8
click at [284, 299] on icon at bounding box center [281, 301] width 8 height 8
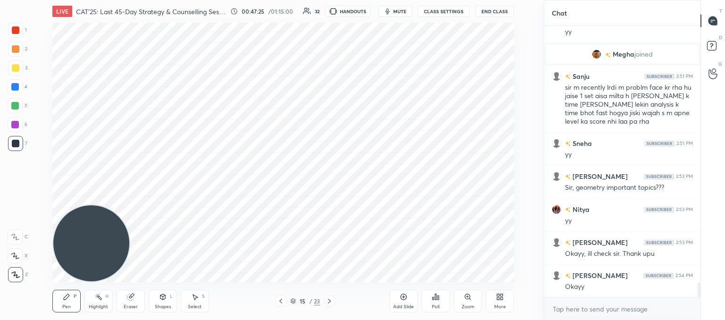
scroll to position [4872, 0]
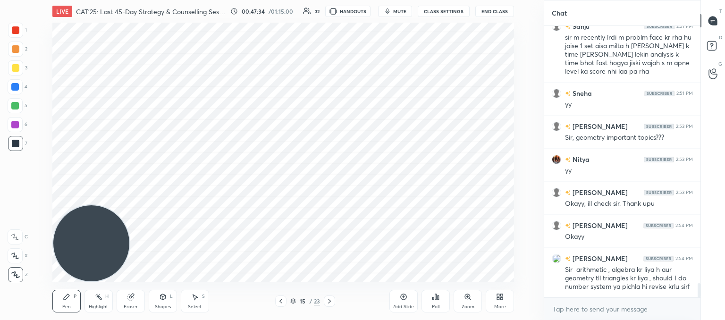
click at [330, 303] on icon at bounding box center [330, 301] width 8 height 8
drag, startPoint x: 328, startPoint y: 298, endPoint x: 327, endPoint y: 293, distance: 5.3
click at [328, 298] on icon at bounding box center [330, 301] width 8 height 8
click at [330, 303] on icon at bounding box center [330, 301] width 8 height 8
click at [329, 299] on icon at bounding box center [330, 301] width 8 height 8
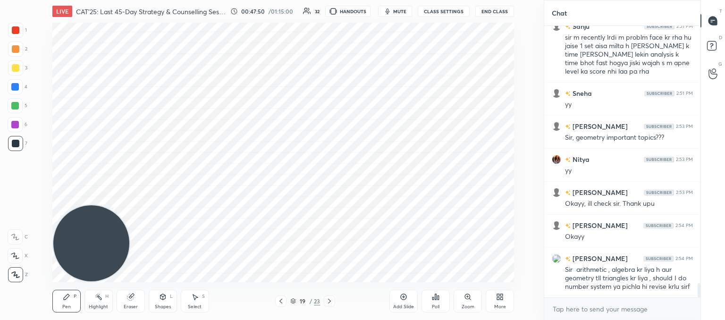
click at [329, 300] on icon at bounding box center [329, 301] width 3 height 5
click at [331, 302] on icon at bounding box center [330, 301] width 8 height 8
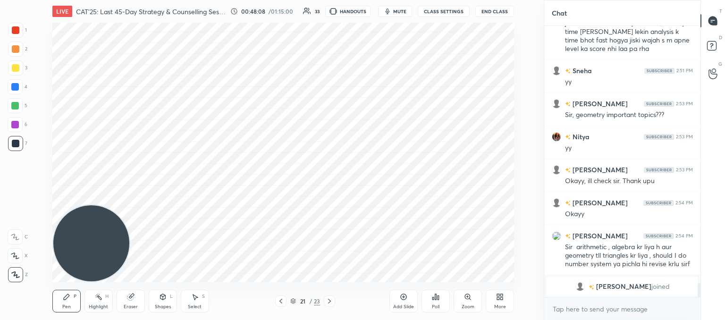
click at [329, 300] on icon at bounding box center [330, 301] width 8 height 8
click at [134, 304] on div "Eraser" at bounding box center [131, 306] width 14 height 5
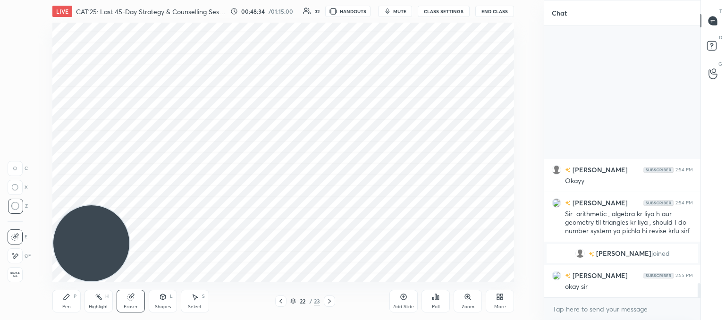
scroll to position [4808, 0]
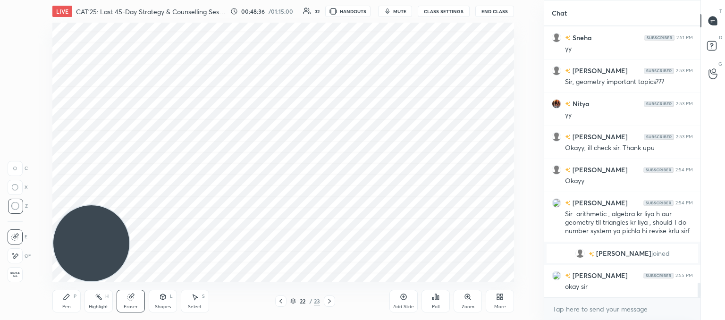
click at [66, 298] on icon at bounding box center [67, 297] width 6 height 6
click at [404, 302] on div "Add Slide" at bounding box center [403, 301] width 28 height 23
click at [170, 295] on div "L" at bounding box center [171, 296] width 3 height 5
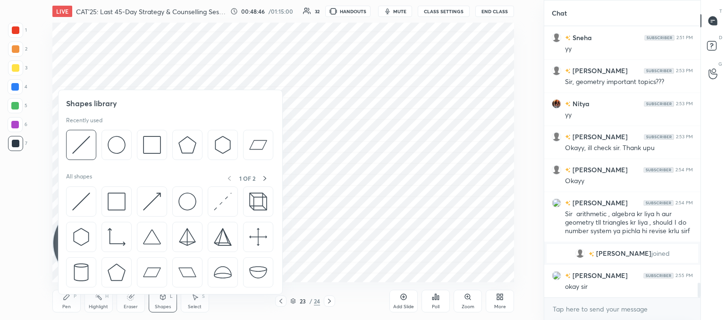
click at [85, 207] on img at bounding box center [81, 202] width 18 height 18
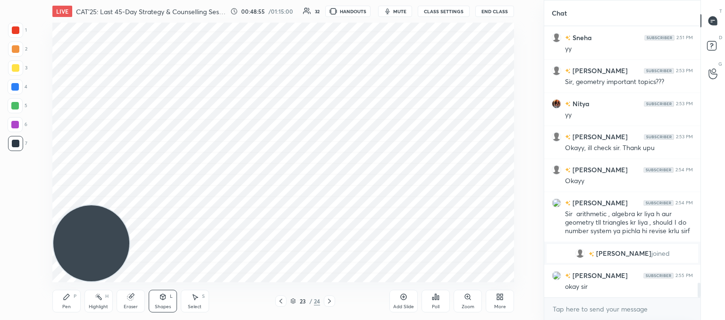
click at [64, 308] on div "Pen" at bounding box center [66, 306] width 8 height 5
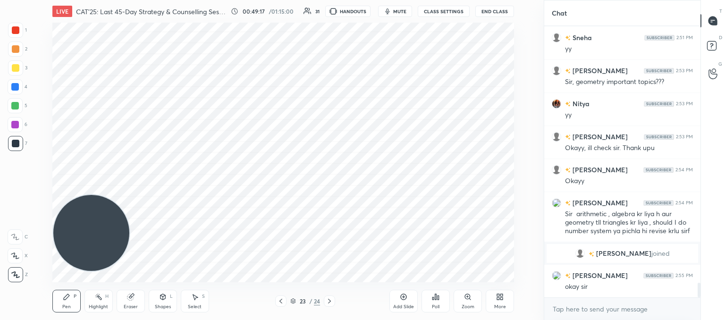
drag, startPoint x: 87, startPoint y: 218, endPoint x: 57, endPoint y: 7, distance: 213.1
click at [53, 0] on html "1 2 3 4 5 6 7 C X Z C X Z E E Erase all H H LIVE CAT'25: Last 45-Day Strategy &…" at bounding box center [362, 0] width 725 height 0
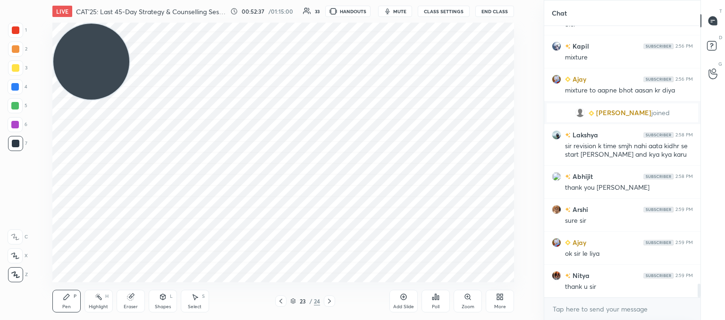
scroll to position [5123, 0]
click at [280, 301] on icon at bounding box center [281, 301] width 8 height 8
drag, startPoint x: 123, startPoint y: 299, endPoint x: 133, endPoint y: 287, distance: 15.4
click at [125, 297] on div "Eraser" at bounding box center [131, 301] width 28 height 23
click at [63, 301] on div "Pen P" at bounding box center [66, 301] width 28 height 23
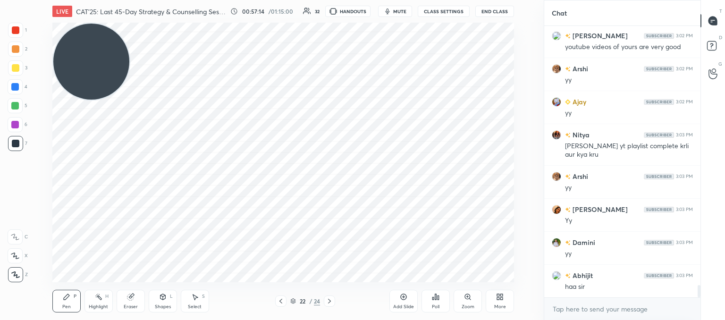
scroll to position [5792, 0]
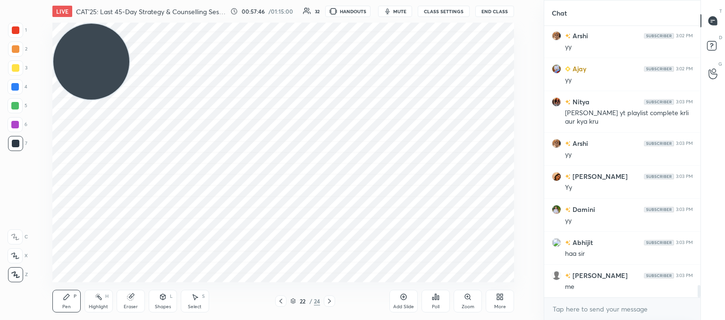
click at [408, 304] on div "Add Slide" at bounding box center [403, 306] width 21 height 5
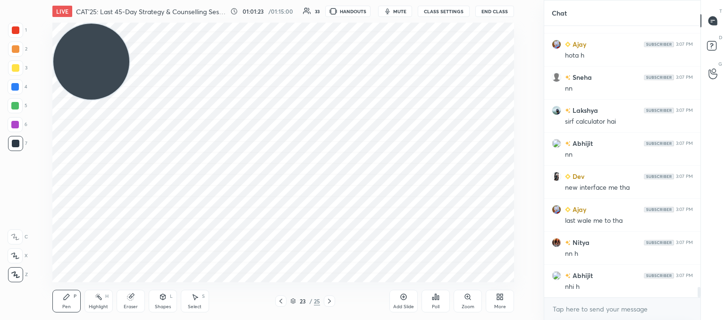
scroll to position [6983, 0]
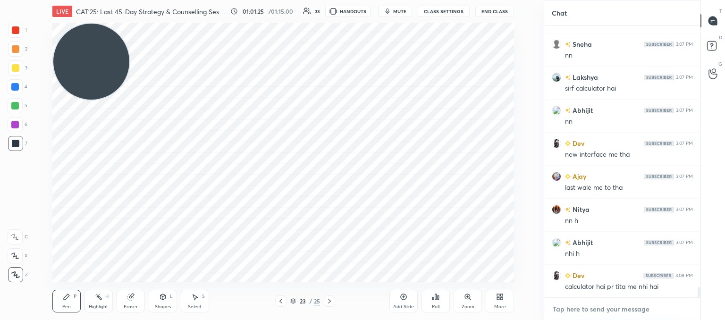
click at [575, 308] on textarea at bounding box center [622, 309] width 141 height 15
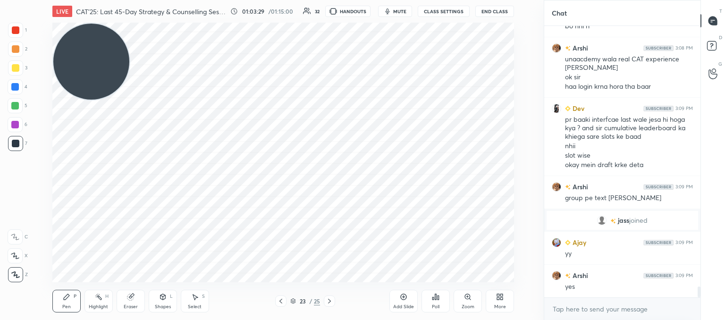
scroll to position [6665, 0]
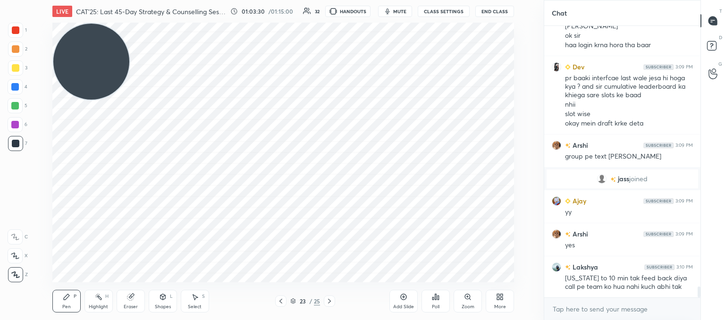
click at [408, 303] on div "Add Slide" at bounding box center [403, 301] width 28 height 23
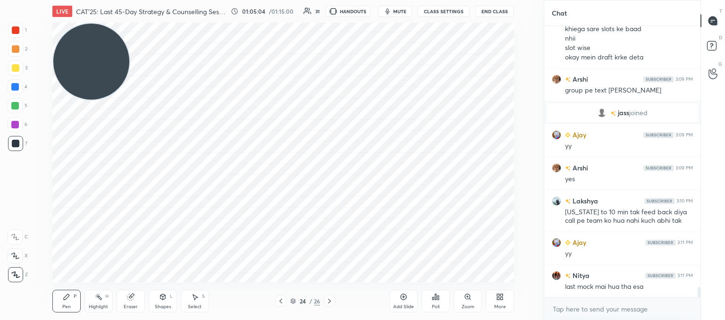
scroll to position [6764, 0]
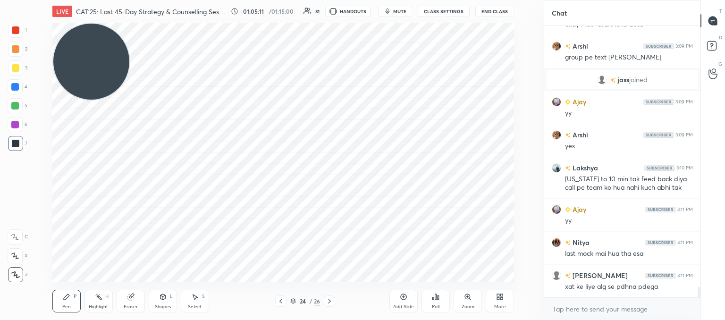
click at [410, 295] on div "Add Slide" at bounding box center [403, 301] width 28 height 23
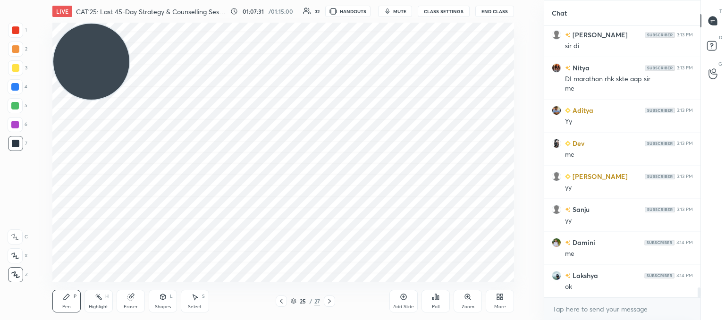
scroll to position [7136, 0]
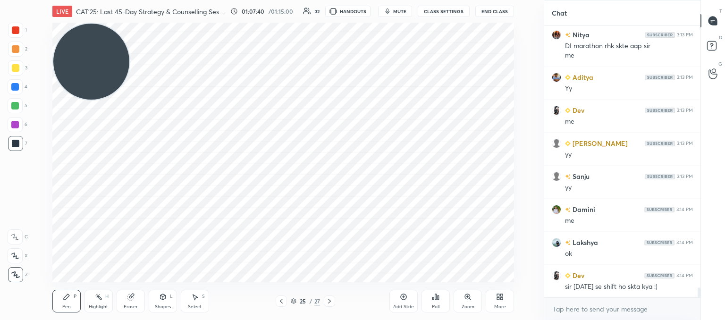
drag, startPoint x: 135, startPoint y: 302, endPoint x: 151, endPoint y: 287, distance: 22.1
click at [142, 297] on div "Eraser" at bounding box center [131, 301] width 28 height 23
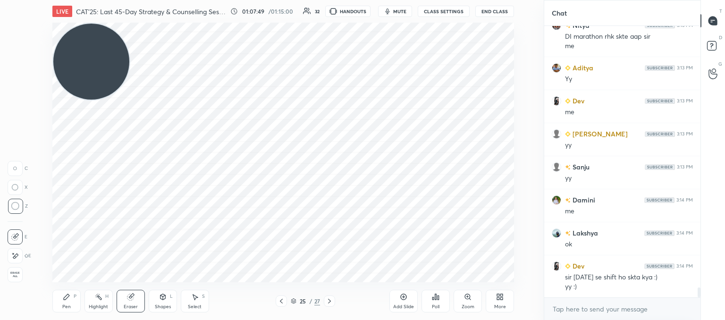
scroll to position [7155, 0]
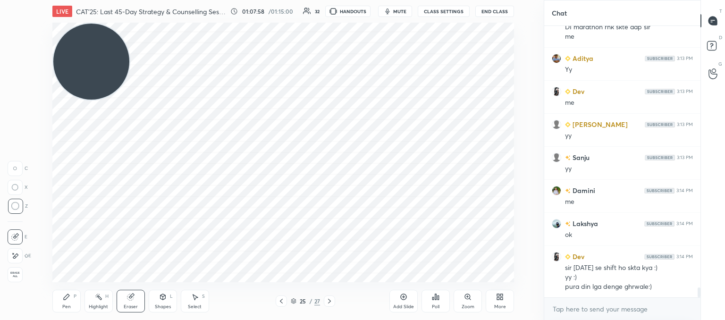
click at [154, 307] on div "Shapes L" at bounding box center [163, 301] width 28 height 23
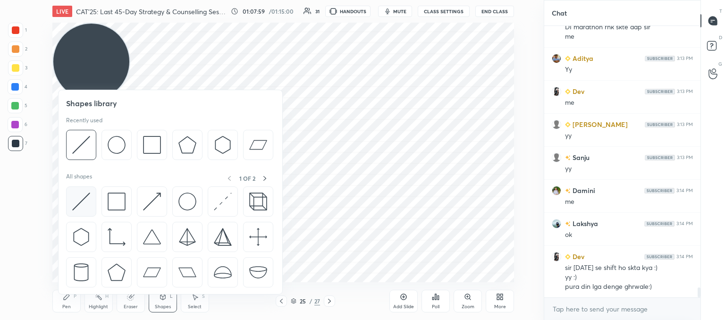
click at [83, 201] on img at bounding box center [81, 202] width 18 height 18
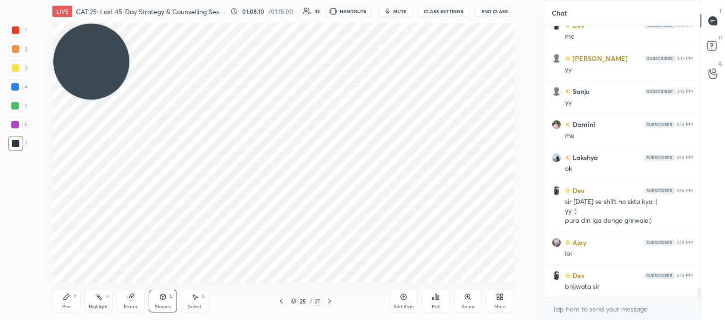
scroll to position [7254, 0]
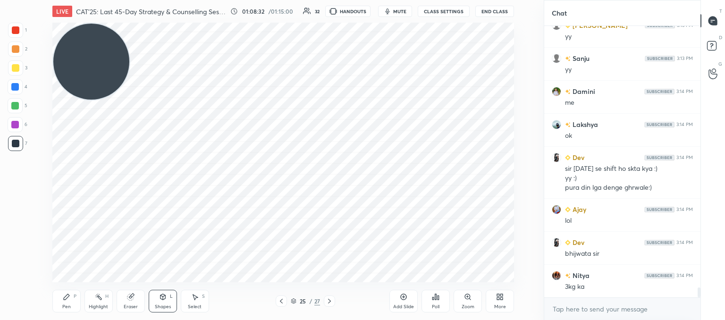
click at [68, 302] on div "Pen P" at bounding box center [66, 301] width 28 height 23
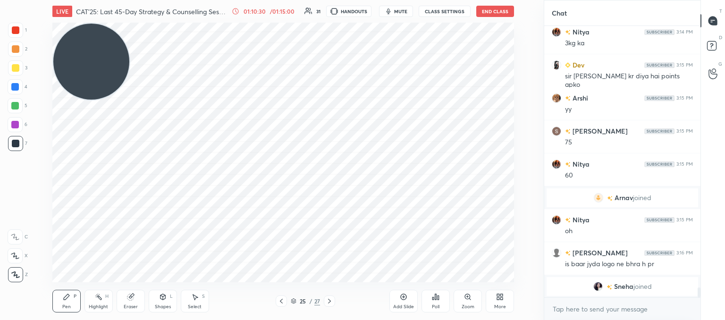
scroll to position [7235, 0]
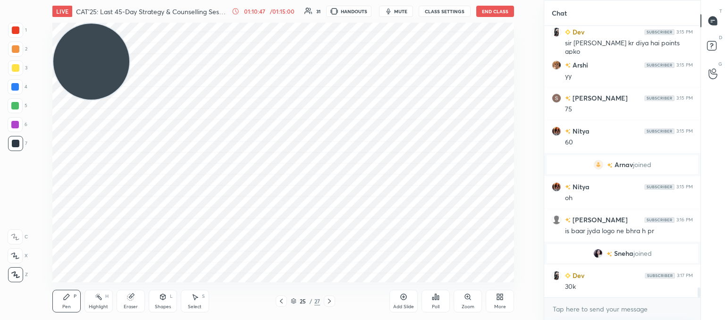
click at [281, 300] on icon at bounding box center [282, 301] width 8 height 8
click at [283, 300] on icon at bounding box center [282, 301] width 8 height 8
click at [283, 301] on icon at bounding box center [282, 301] width 8 height 8
click at [284, 300] on icon at bounding box center [282, 301] width 8 height 8
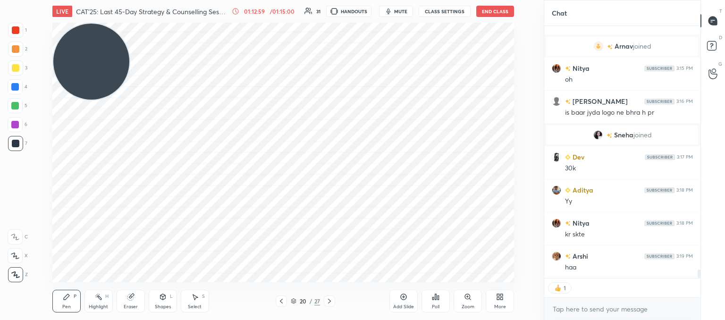
scroll to position [7395, 0]
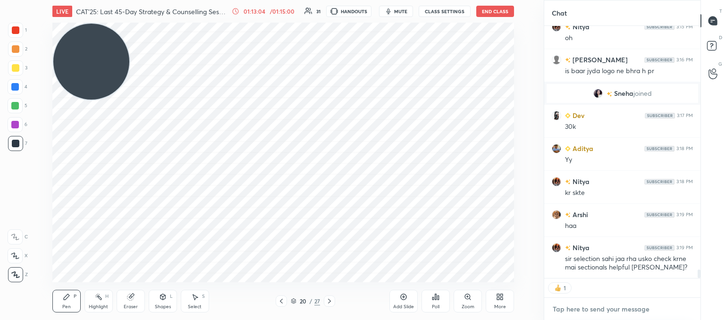
click at [575, 308] on textarea at bounding box center [622, 309] width 141 height 15
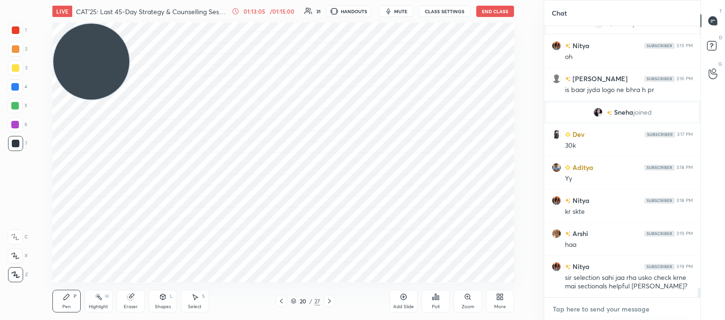
scroll to position [269, 153]
click at [331, 300] on icon at bounding box center [330, 301] width 8 height 8
drag, startPoint x: 399, startPoint y: 298, endPoint x: 393, endPoint y: 279, distance: 20.2
click at [397, 298] on div "Add Slide" at bounding box center [403, 301] width 28 height 23
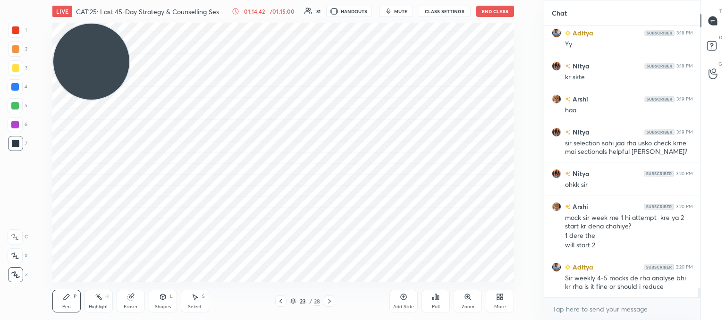
scroll to position [7544, 0]
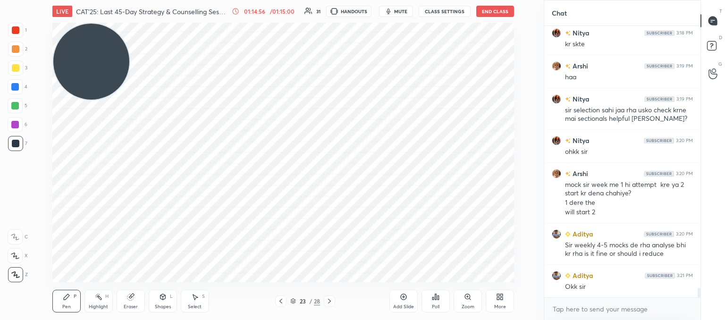
click at [332, 300] on icon at bounding box center [330, 301] width 8 height 8
click at [330, 300] on icon at bounding box center [330, 301] width 8 height 8
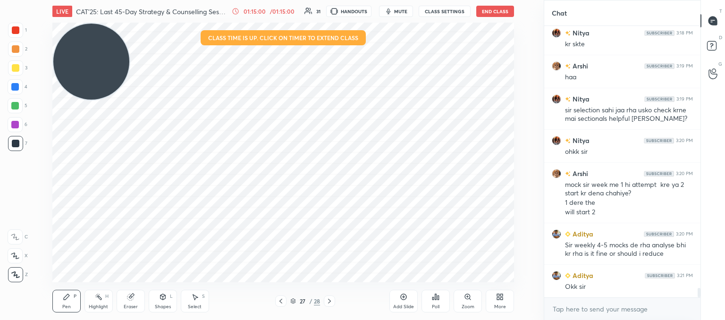
click at [330, 300] on icon at bounding box center [330, 301] width 8 height 8
click at [400, 305] on div "Add Slide" at bounding box center [403, 306] width 21 height 5
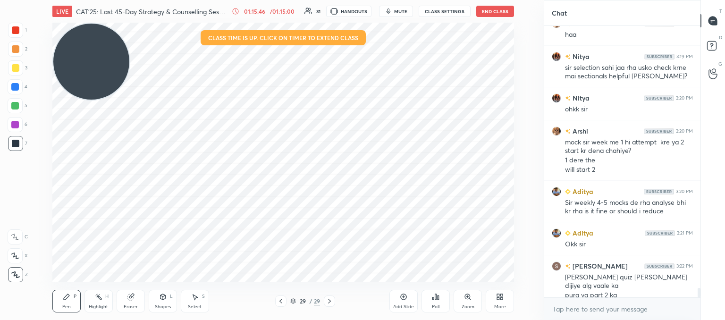
scroll to position [7596, 0]
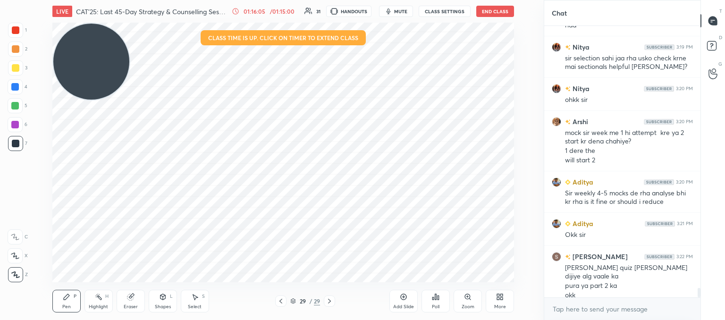
click at [190, 299] on div "Select S" at bounding box center [195, 301] width 28 height 23
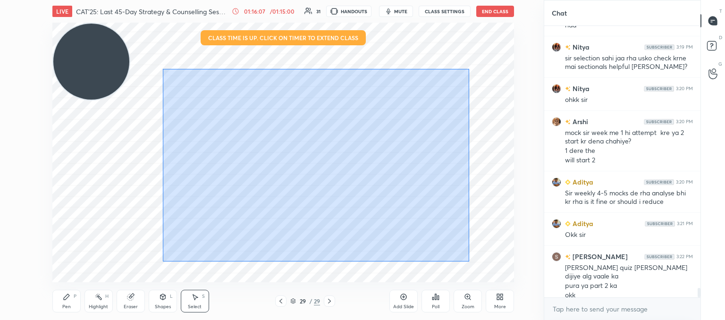
drag, startPoint x: 469, startPoint y: 257, endPoint x: 162, endPoint y: 30, distance: 381.6
click at [162, 30] on div "0 ° Undo Copy Duplicate Duplicate to new slide Delete" at bounding box center [283, 153] width 462 height 260
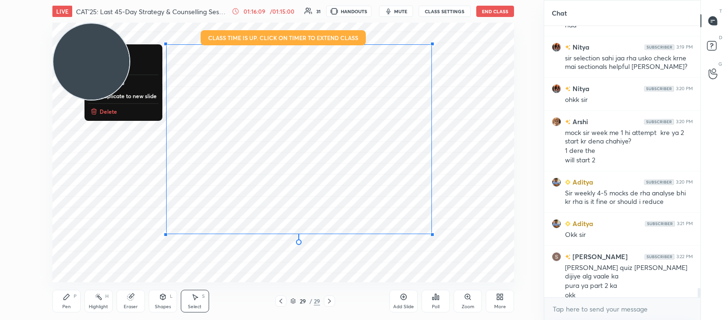
click at [100, 111] on p "Delete" at bounding box center [108, 112] width 17 height 8
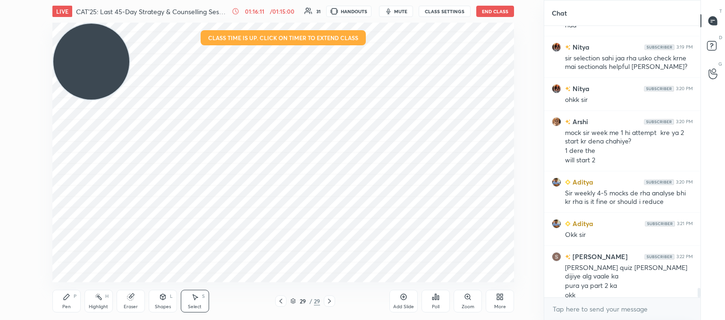
click at [77, 301] on div "Pen P" at bounding box center [66, 301] width 28 height 23
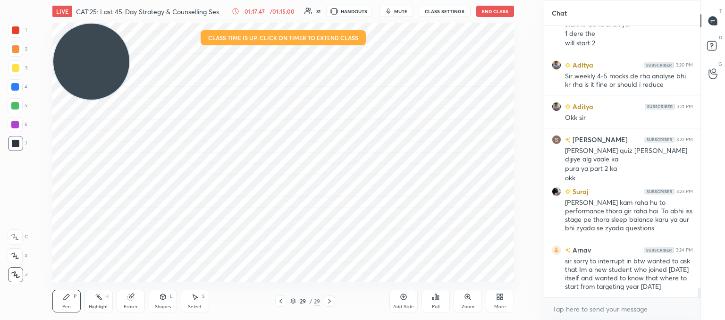
scroll to position [7754, 0]
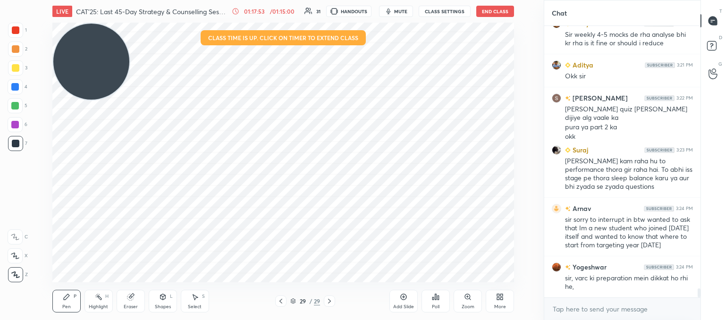
click at [405, 297] on icon at bounding box center [404, 297] width 8 height 8
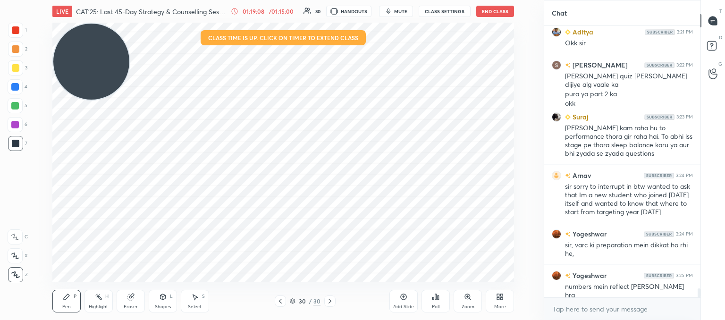
scroll to position [7829, 0]
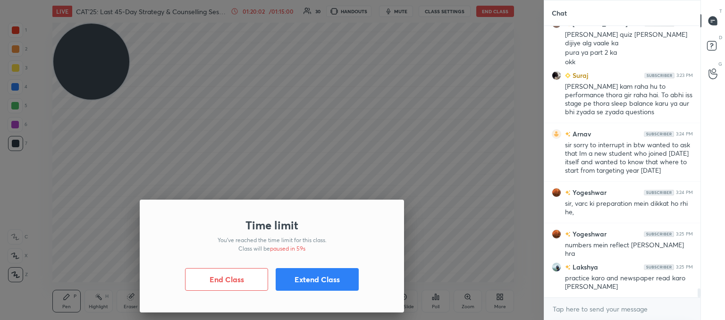
click at [329, 276] on button "Extend Class" at bounding box center [317, 279] width 83 height 23
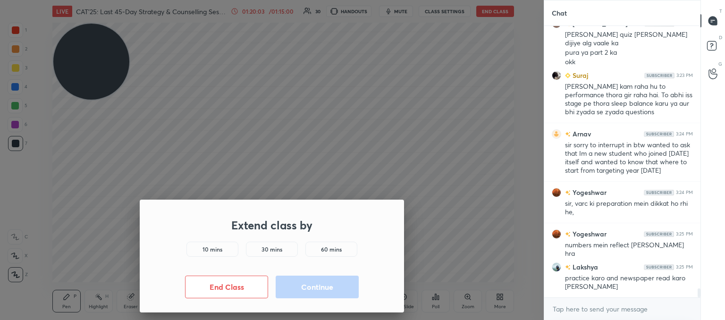
click at [217, 250] on h5 "10 mins" at bounding box center [212, 249] width 20 height 8
click at [321, 291] on button "Continue" at bounding box center [317, 287] width 83 height 23
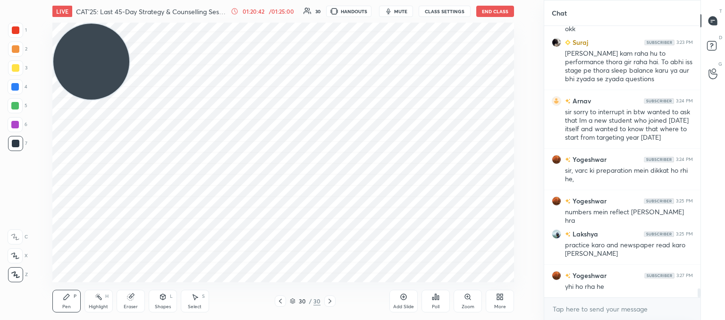
scroll to position [7895, 0]
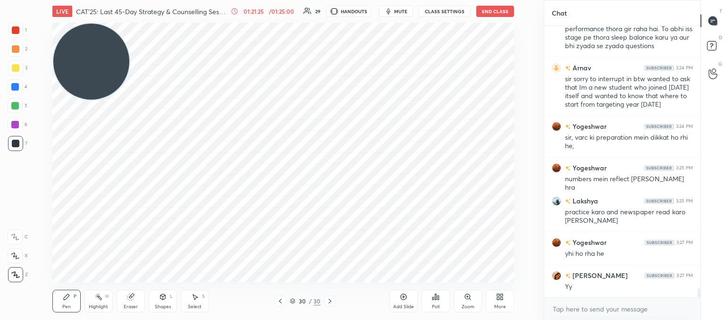
click at [278, 303] on icon at bounding box center [281, 301] width 8 height 8
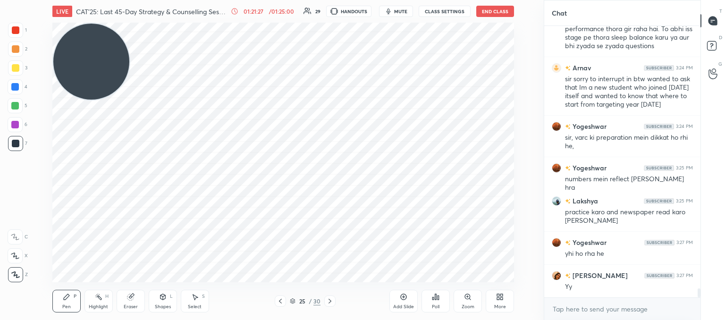
click at [278, 303] on icon at bounding box center [281, 301] width 8 height 8
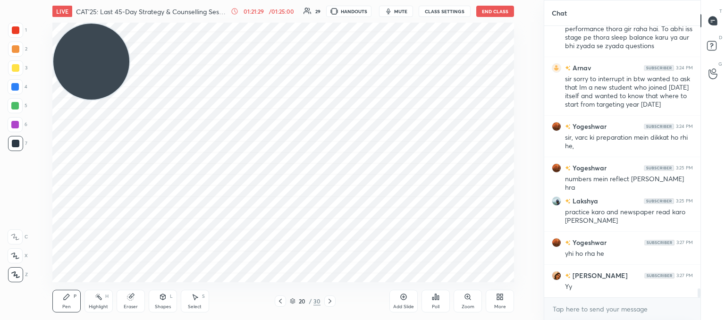
click at [278, 303] on icon at bounding box center [281, 301] width 8 height 8
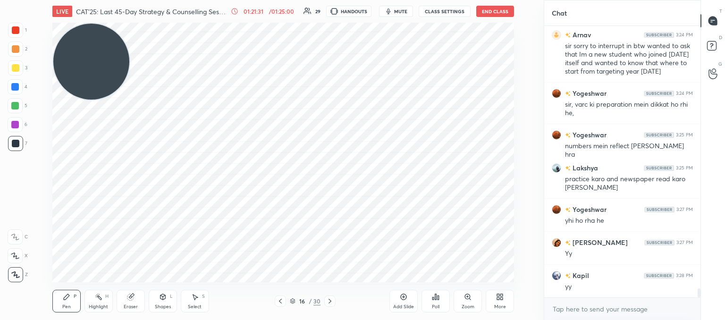
click at [278, 303] on icon at bounding box center [281, 301] width 8 height 8
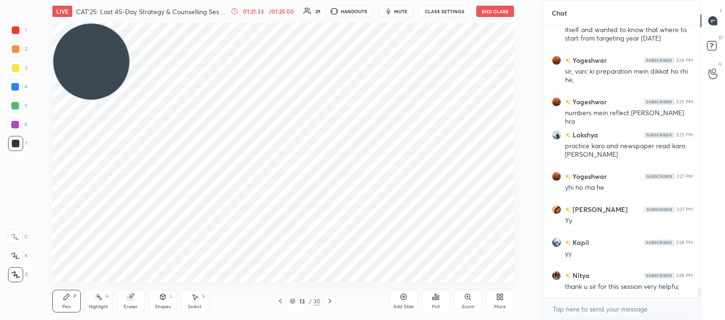
click at [278, 303] on icon at bounding box center [281, 301] width 8 height 8
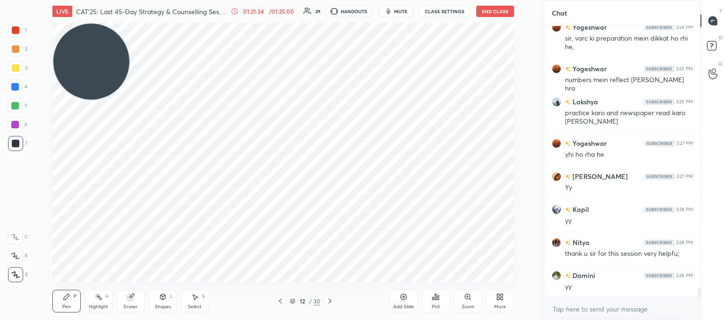
click at [278, 303] on icon at bounding box center [281, 301] width 8 height 8
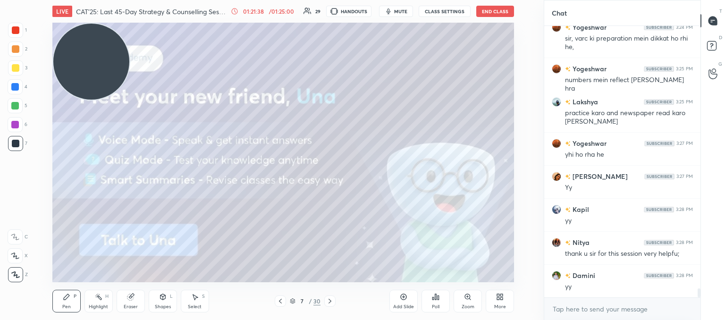
scroll to position [8027, 0]
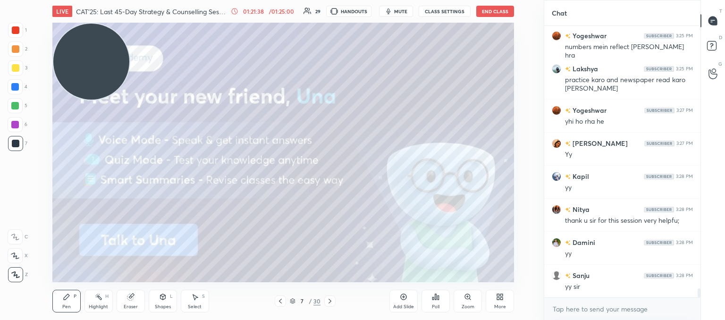
click at [330, 305] on div at bounding box center [329, 300] width 11 height 11
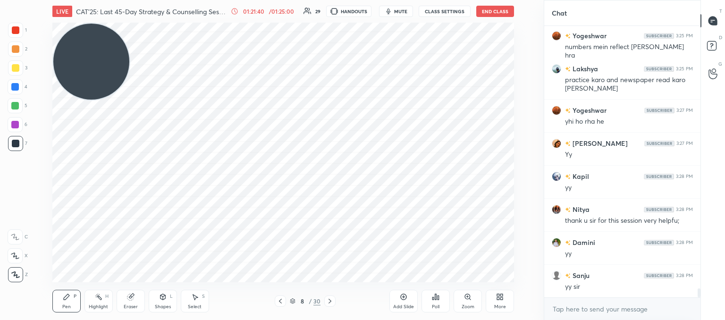
scroll to position [8060, 0]
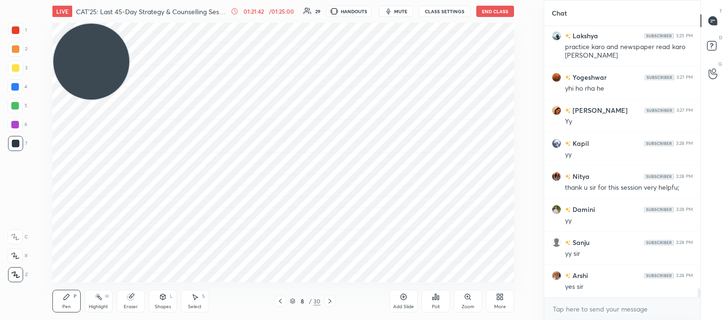
click at [499, 12] on button "End Class" at bounding box center [495, 11] width 38 height 11
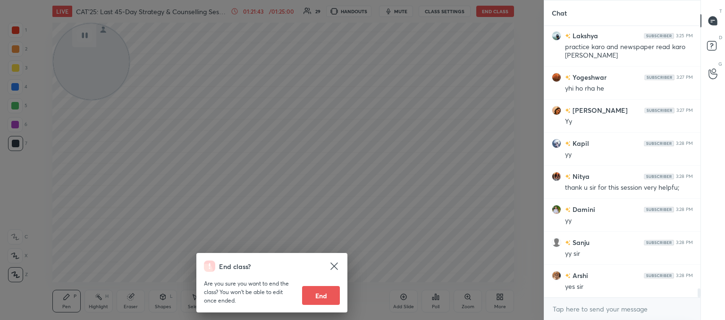
click at [321, 293] on button "End" at bounding box center [321, 295] width 38 height 19
type textarea "x"
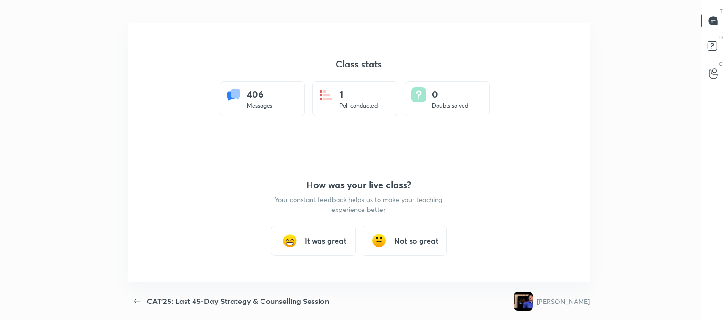
scroll to position [46940, 46493]
